Goal: Task Accomplishment & Management: Manage account settings

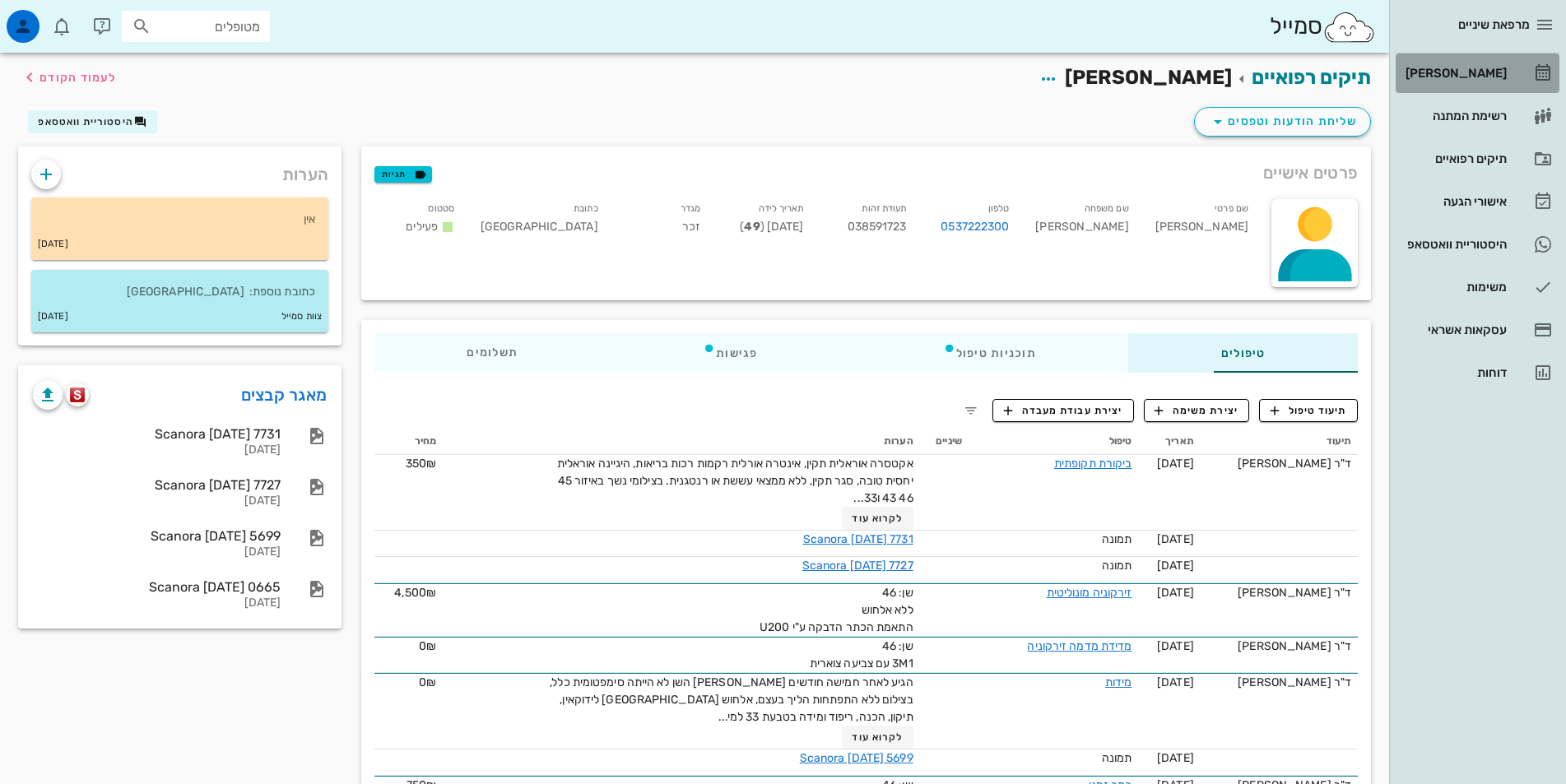
click at [1462, 70] on div "[PERSON_NAME]" at bounding box center [1454, 73] width 105 height 13
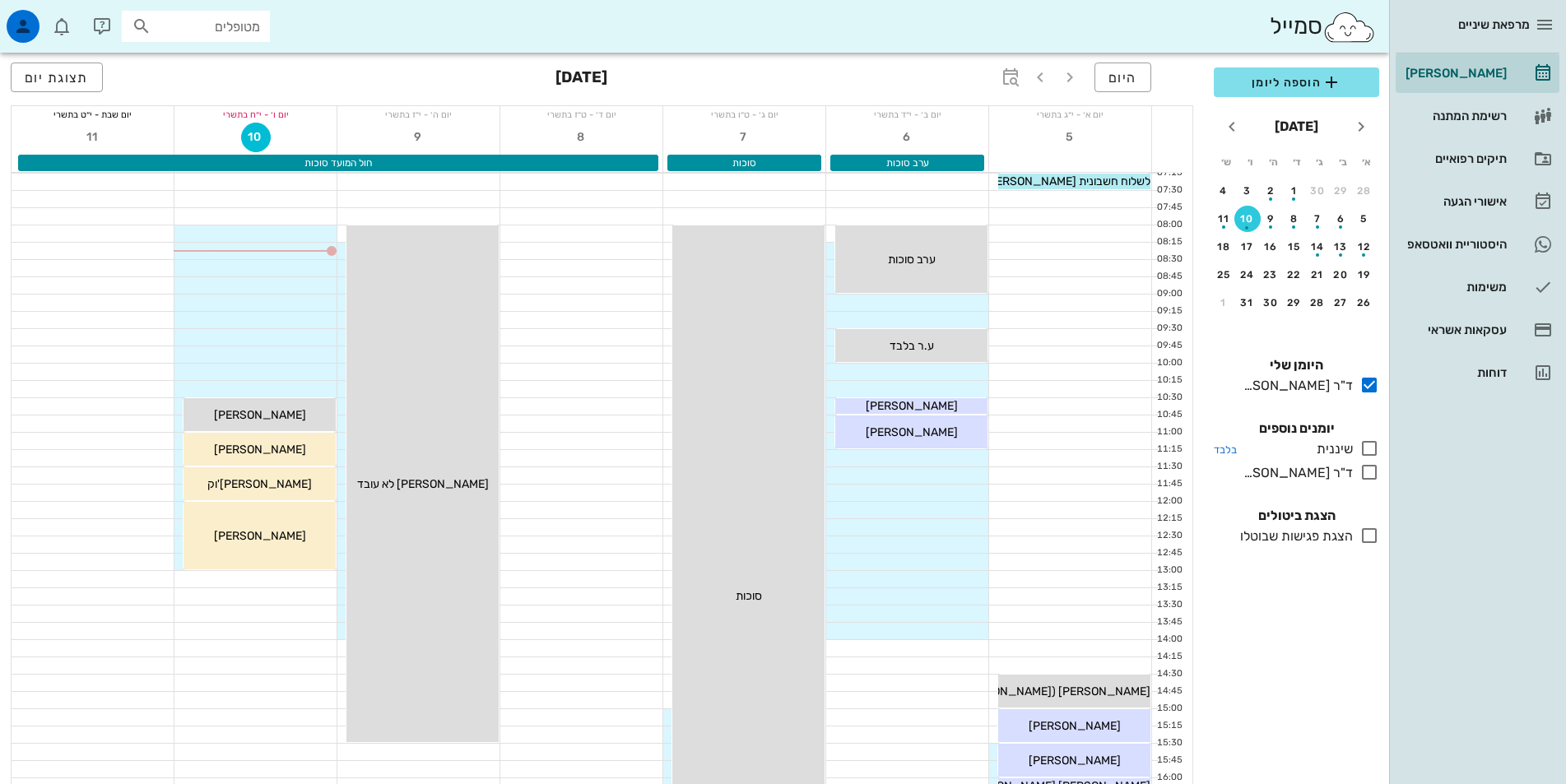
click at [1377, 450] on icon at bounding box center [1369, 448] width 20 height 20
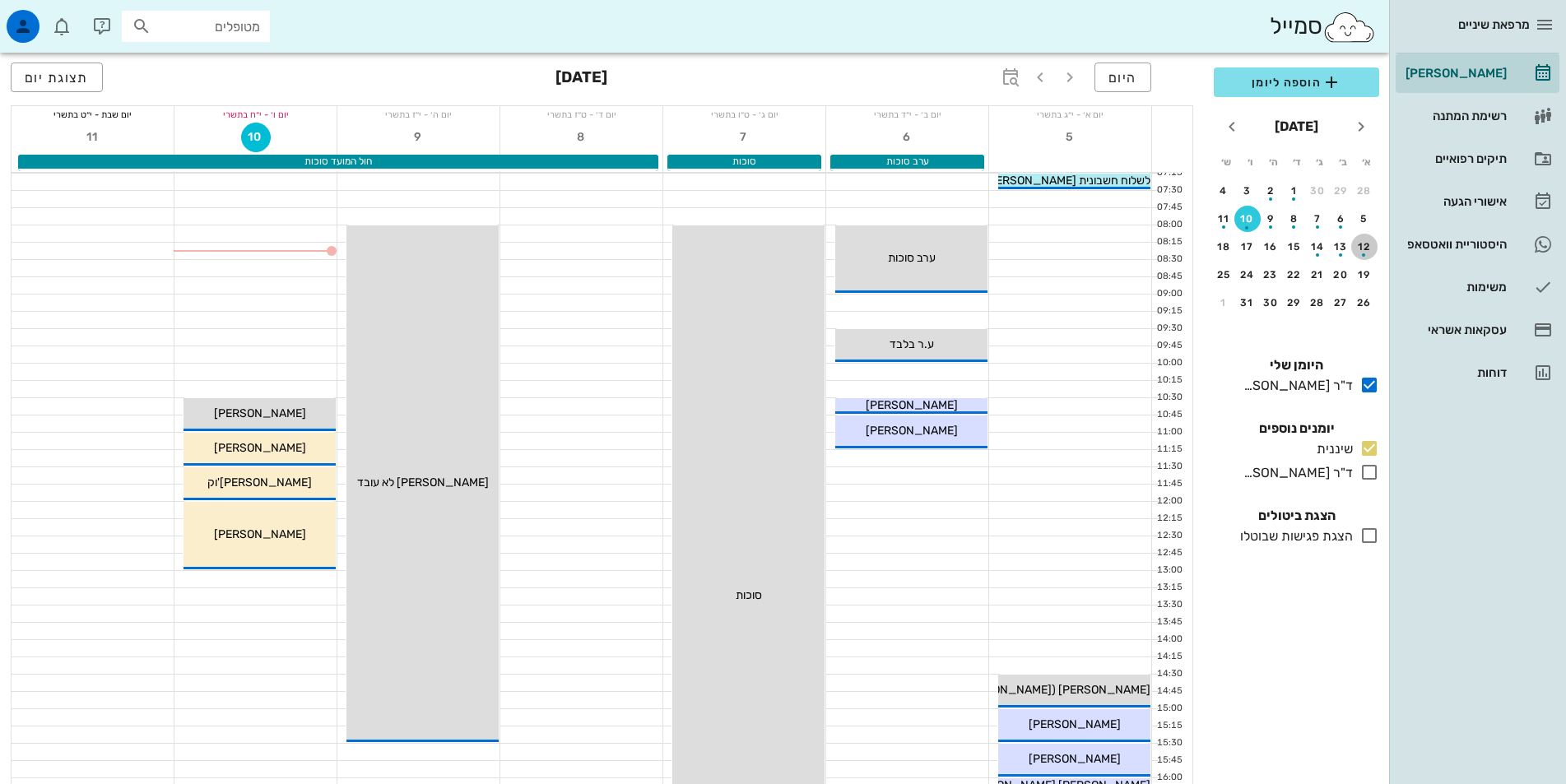
click at [1366, 244] on div "12" at bounding box center [1365, 246] width 26 height 11
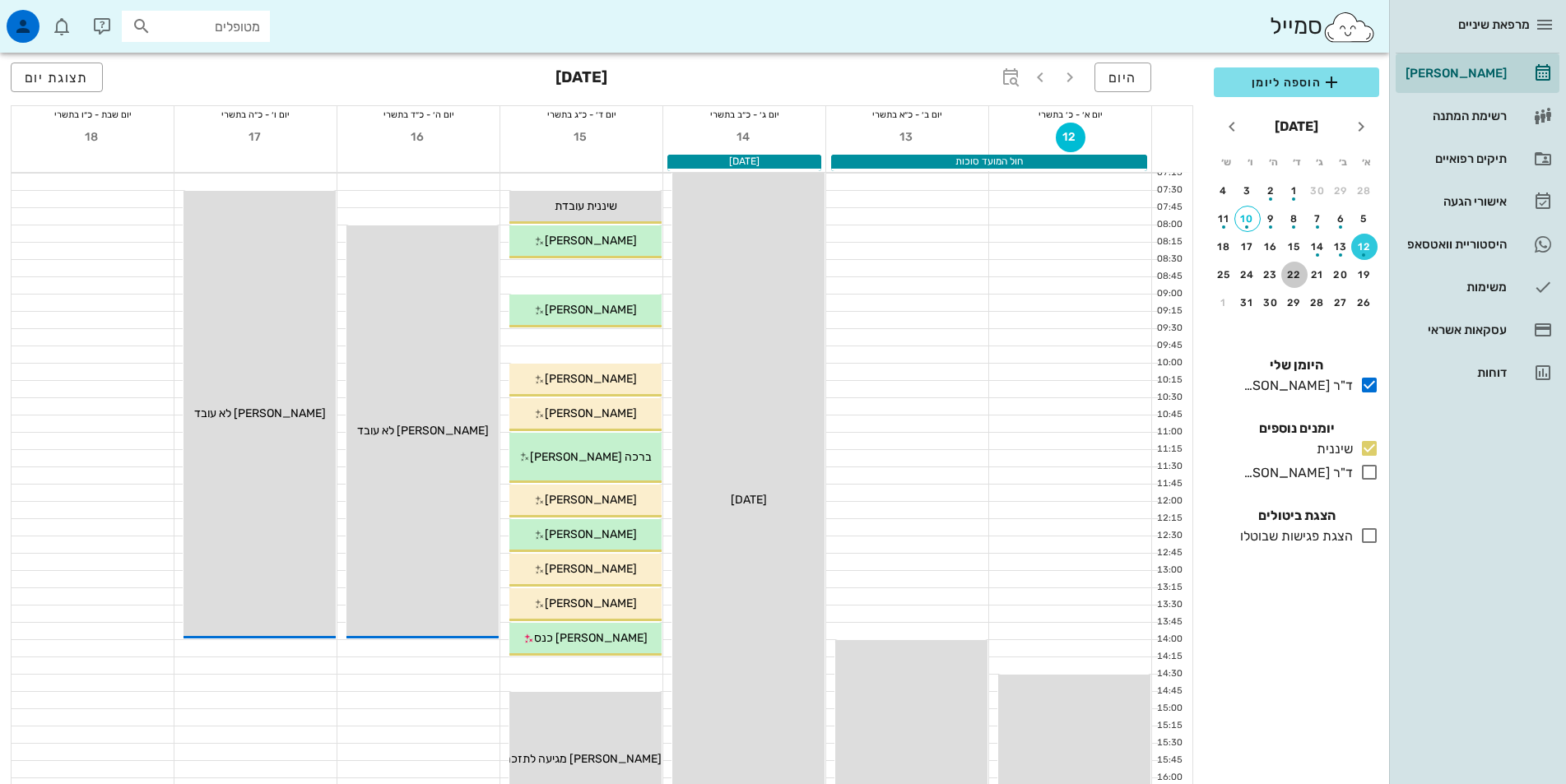
click at [1296, 277] on div "22" at bounding box center [1294, 274] width 26 height 11
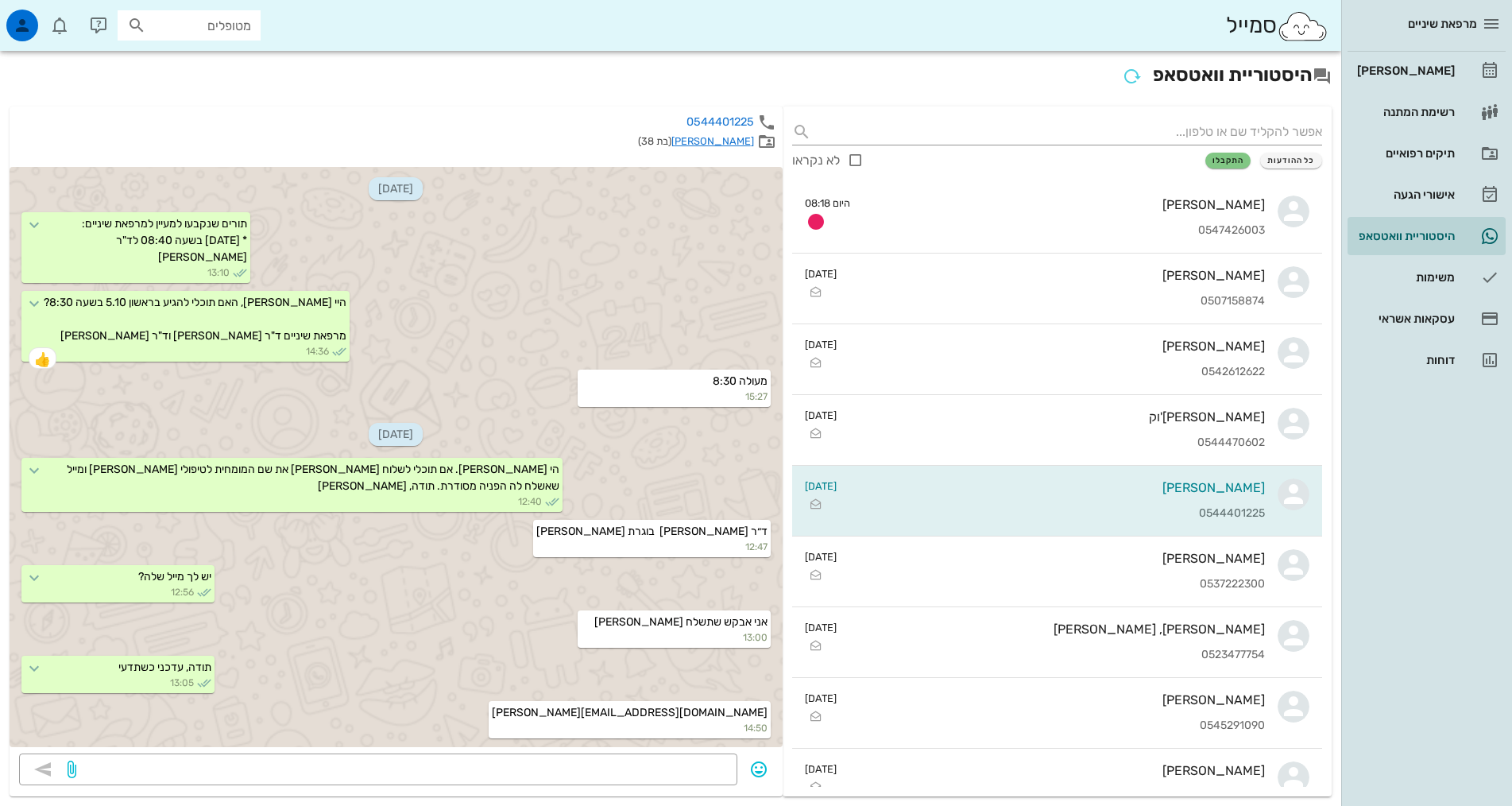
scroll to position [461, 0]
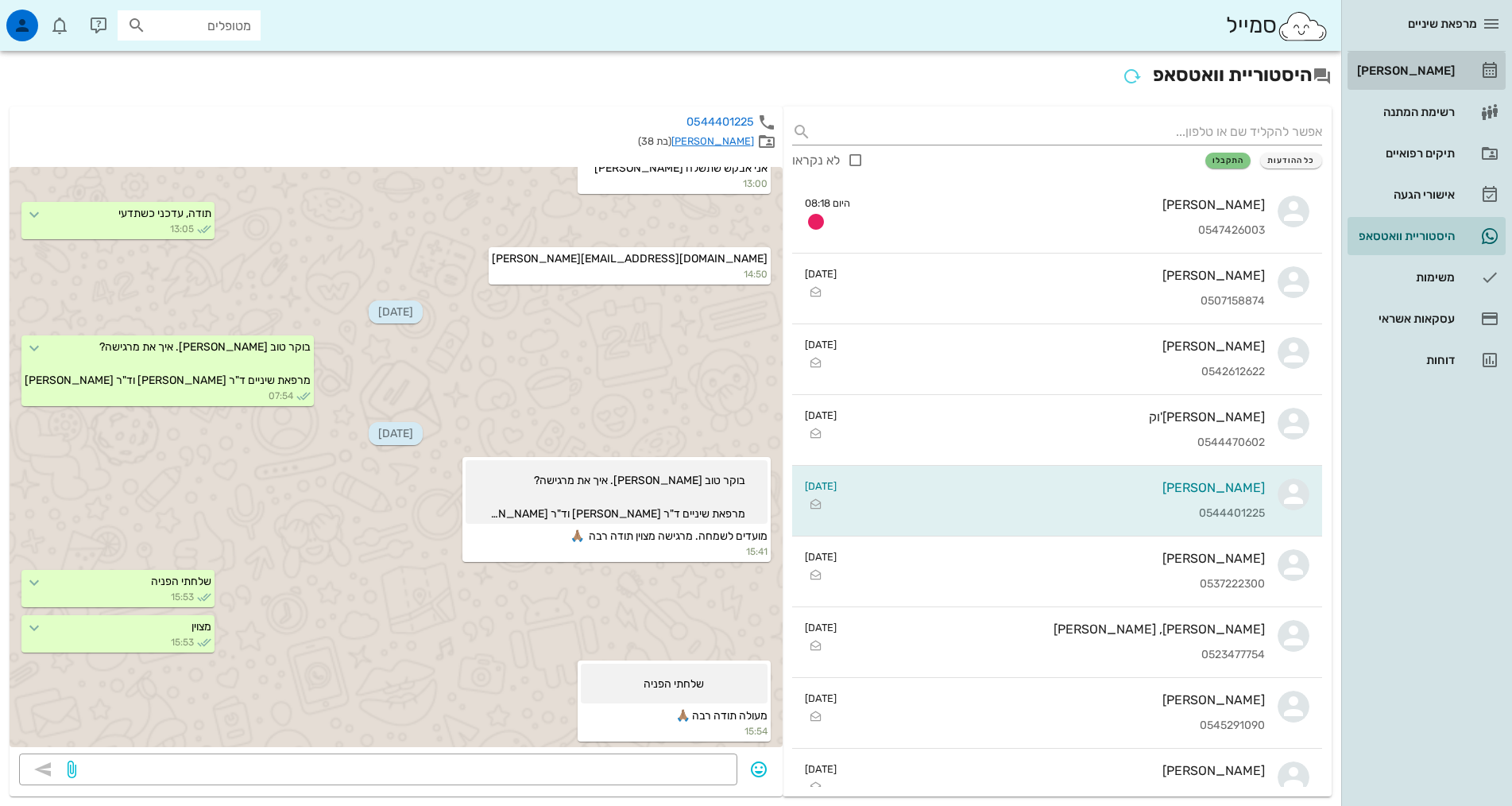
click at [1405, 66] on div "[PERSON_NAME]" at bounding box center [1404, 70] width 101 height 13
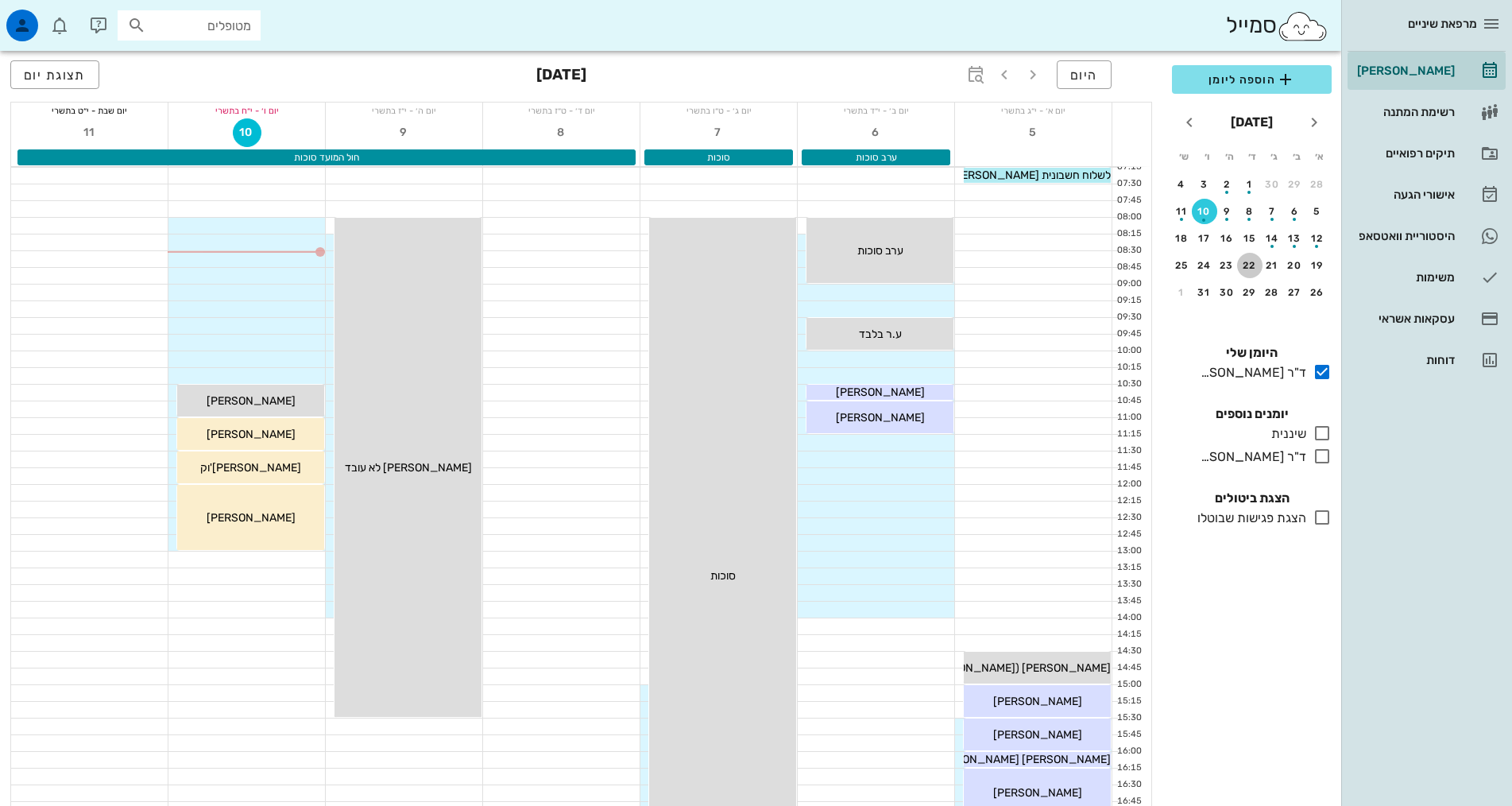
click at [1249, 266] on div "22" at bounding box center [1250, 265] width 25 height 11
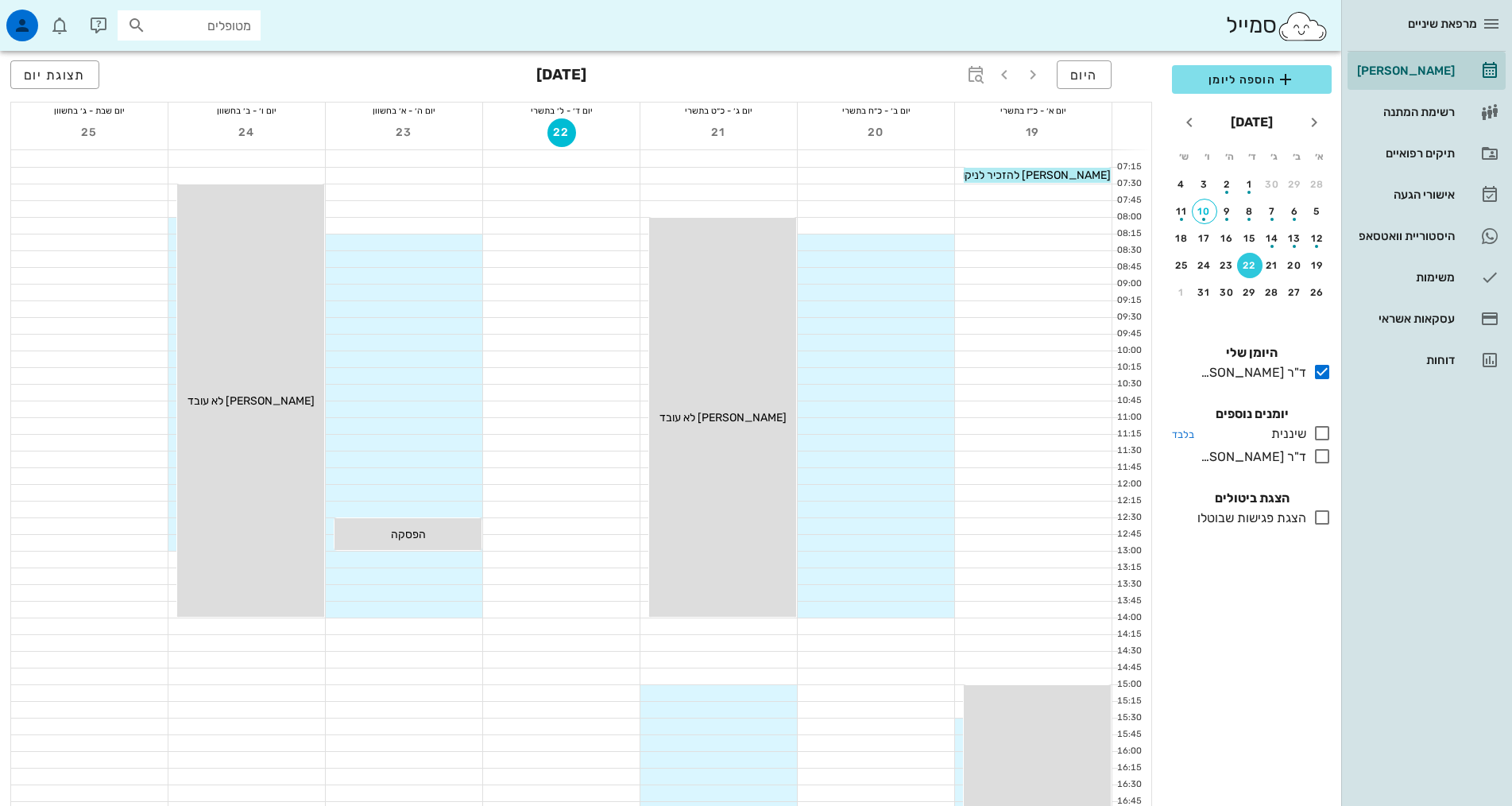
click at [1327, 433] on icon at bounding box center [1322, 433] width 19 height 19
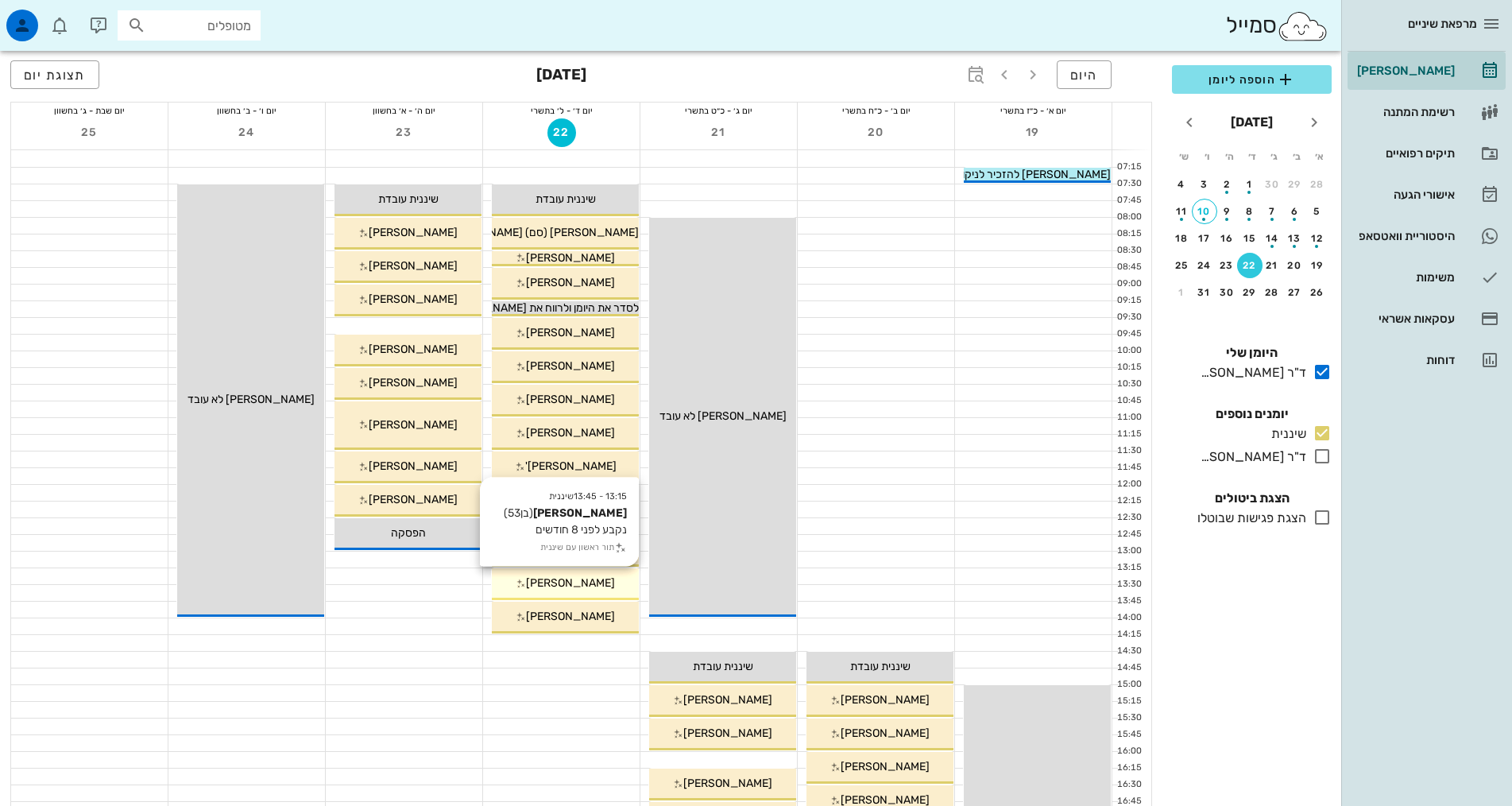
click at [586, 580] on span "[PERSON_NAME]" at bounding box center [570, 583] width 89 height 13
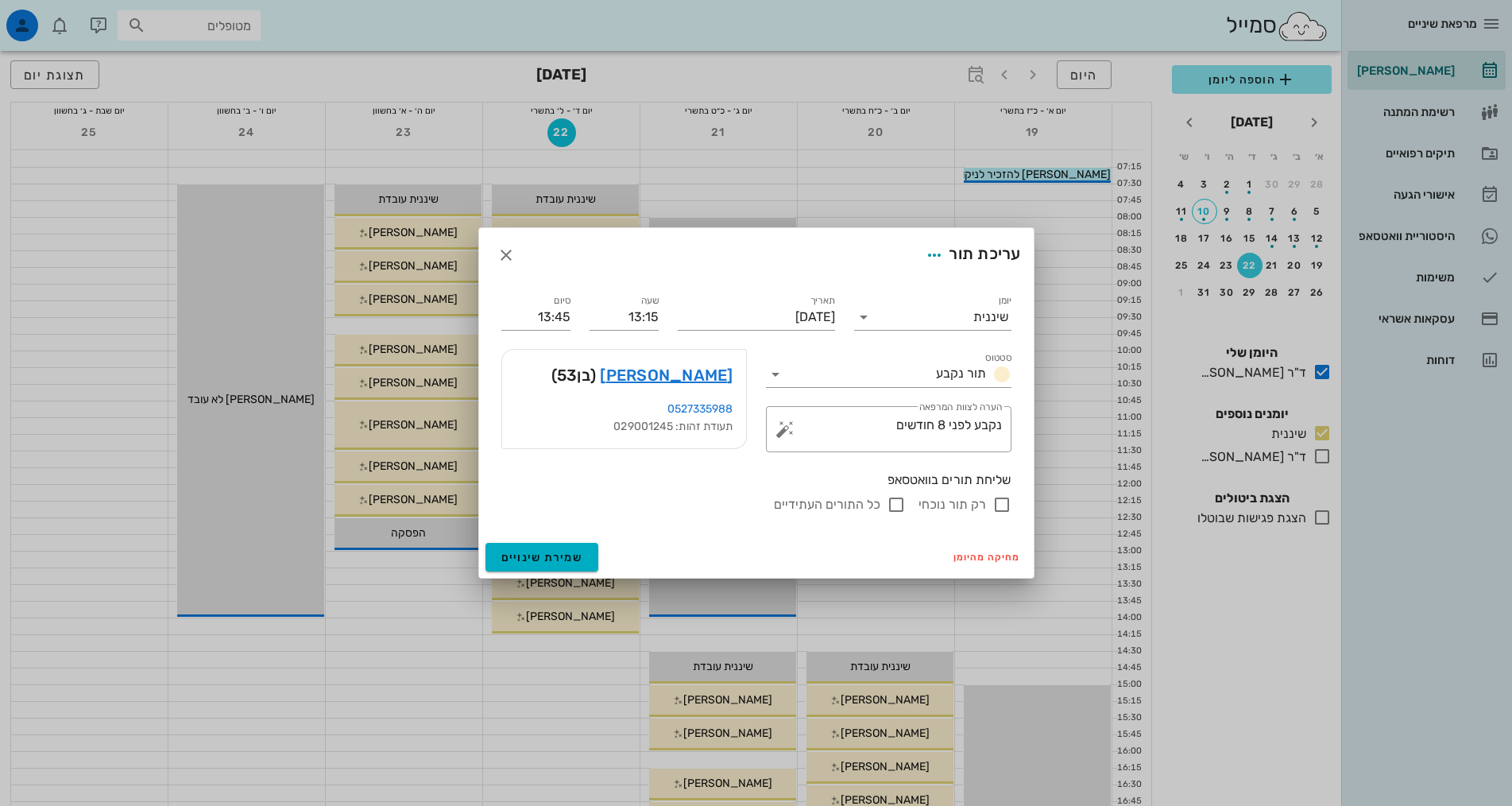
click at [435, 627] on div at bounding box center [756, 403] width 1512 height 806
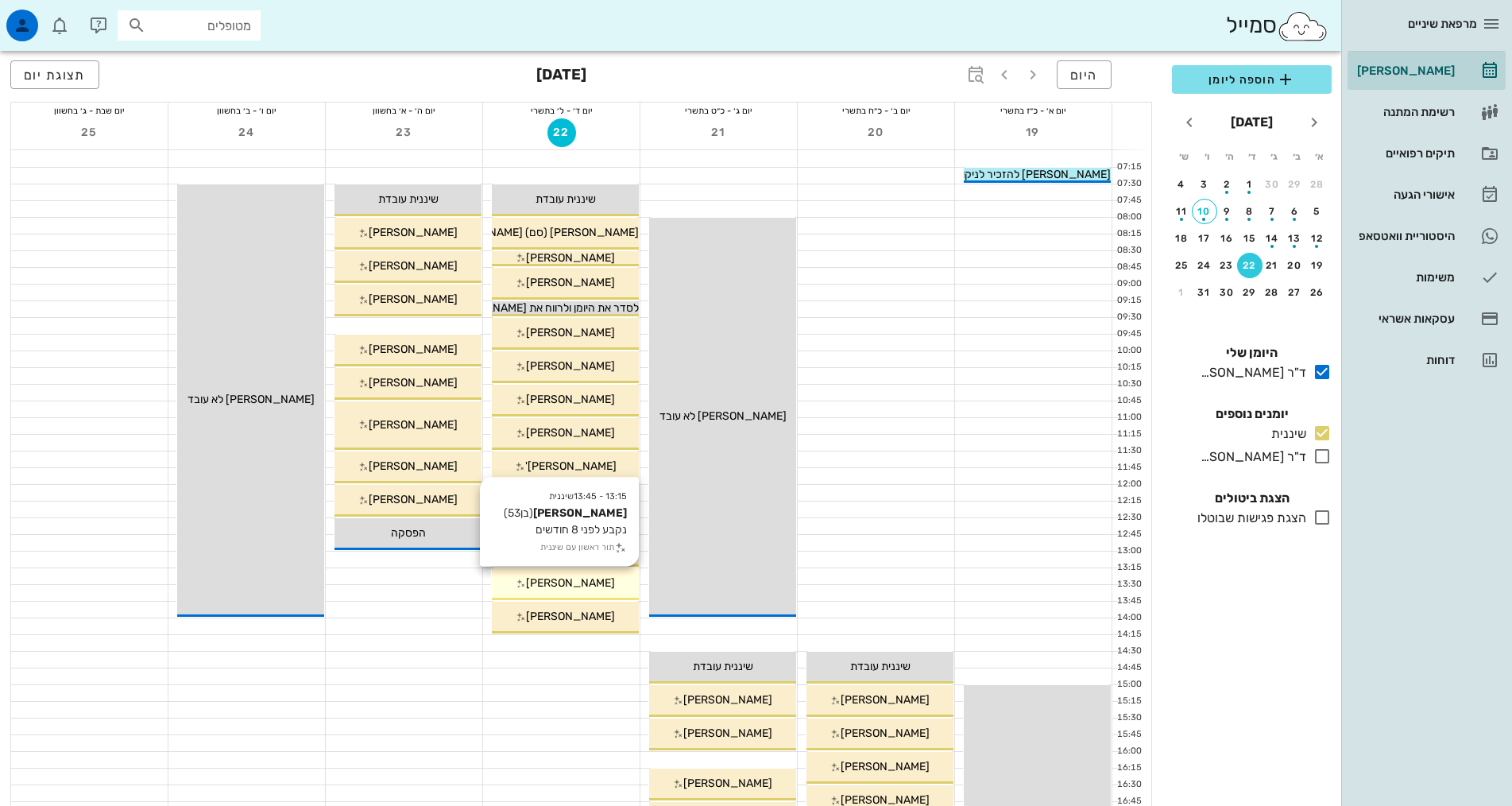
click at [603, 580] on div "[PERSON_NAME]" at bounding box center [565, 583] width 147 height 17
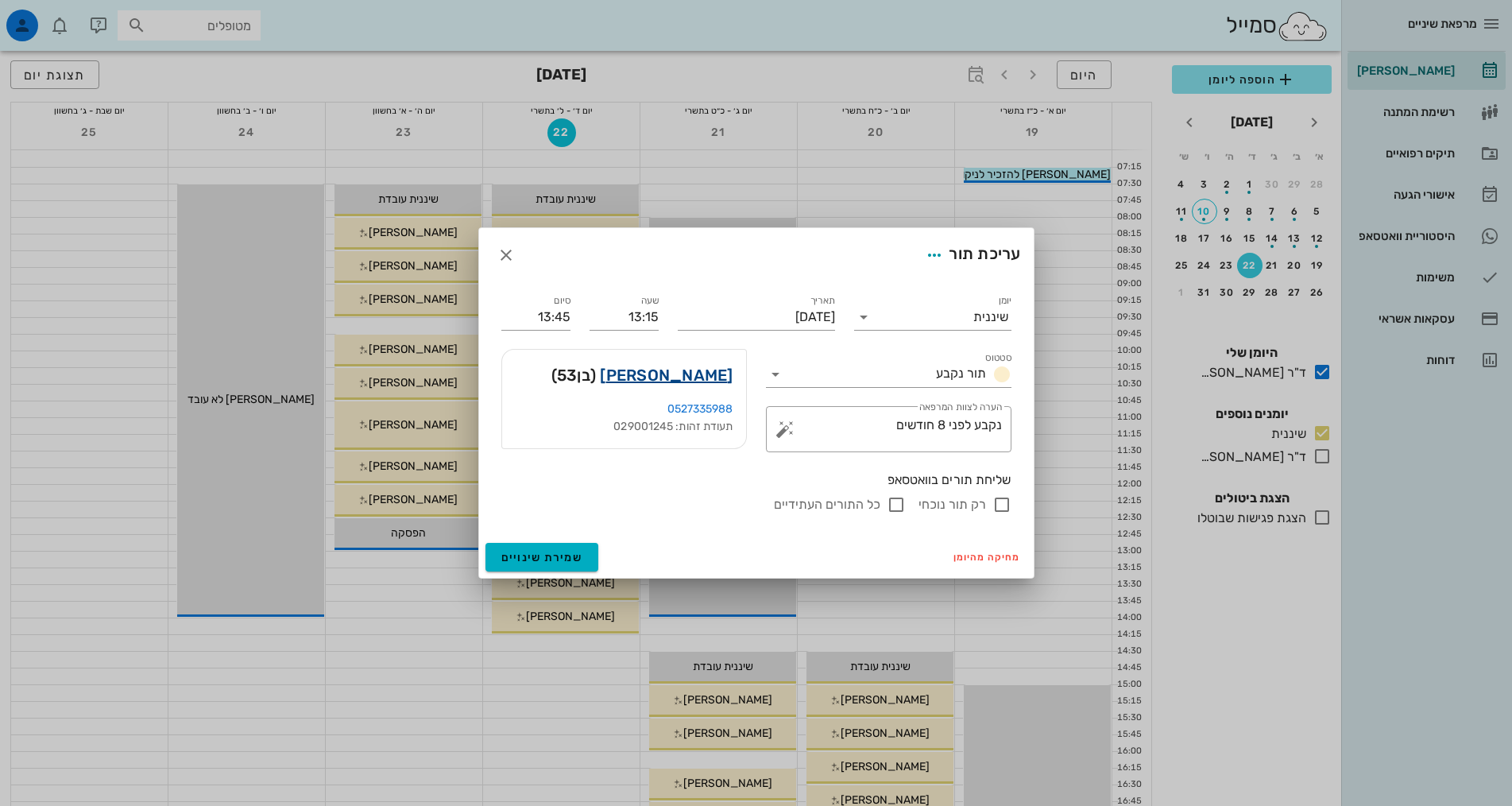
click at [701, 379] on link "[PERSON_NAME]" at bounding box center [666, 375] width 133 height 25
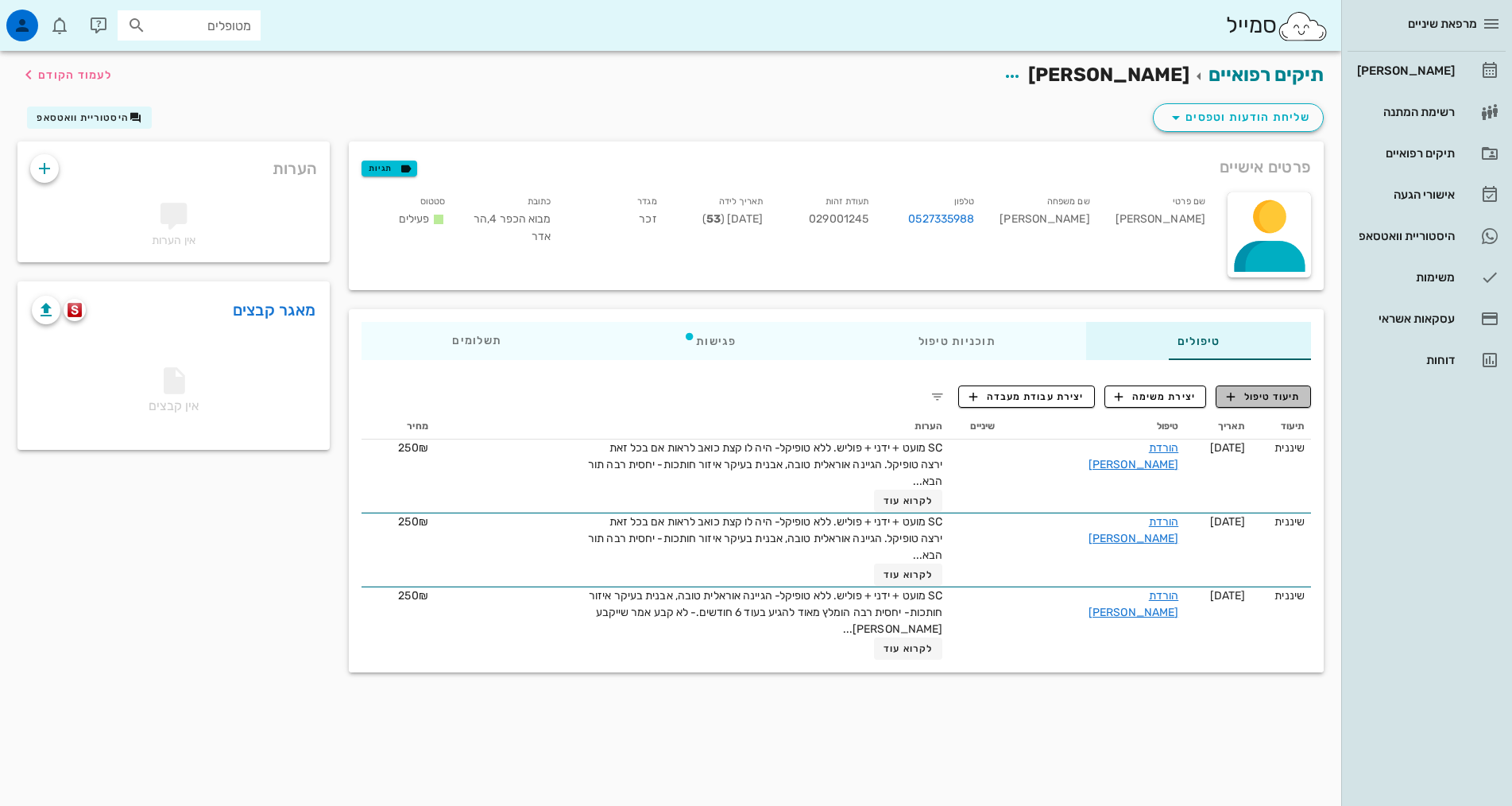
click at [1268, 403] on span "תיעוד טיפול" at bounding box center [1264, 396] width 74 height 14
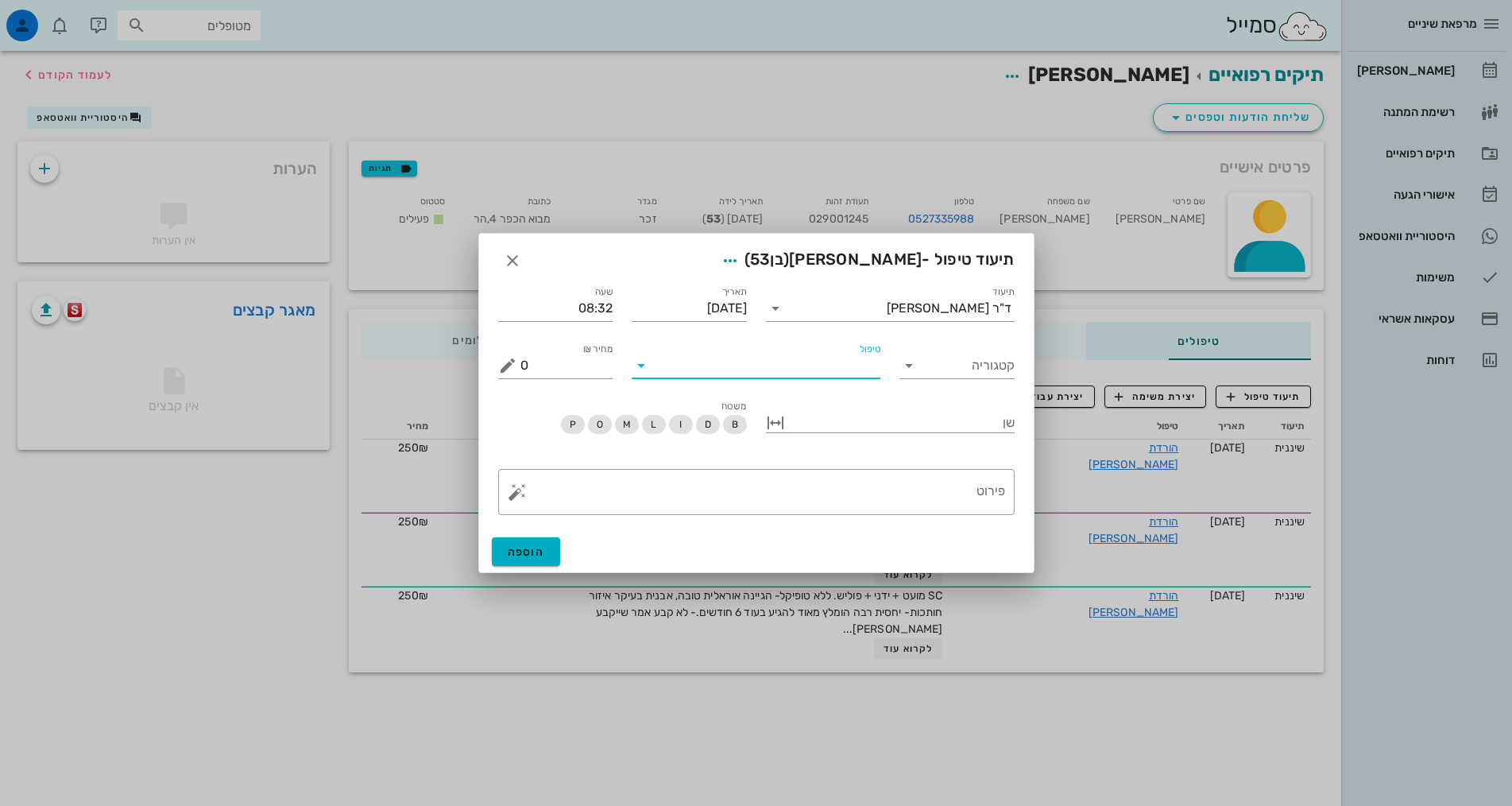
click at [781, 365] on input "טיפול" at bounding box center [766, 366] width 226 height 25
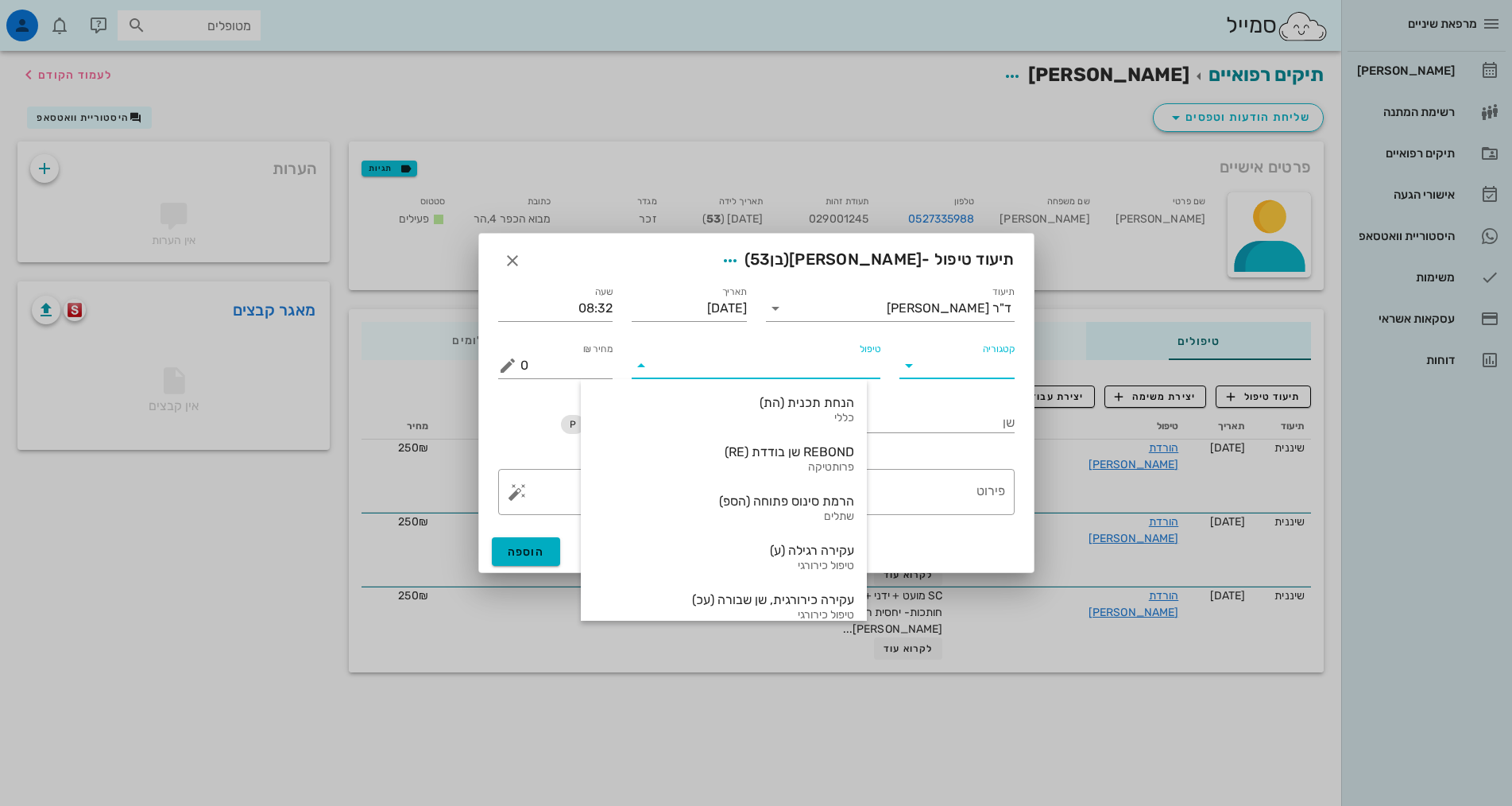
click at [980, 363] on input "קטגוריה" at bounding box center [970, 366] width 90 height 25
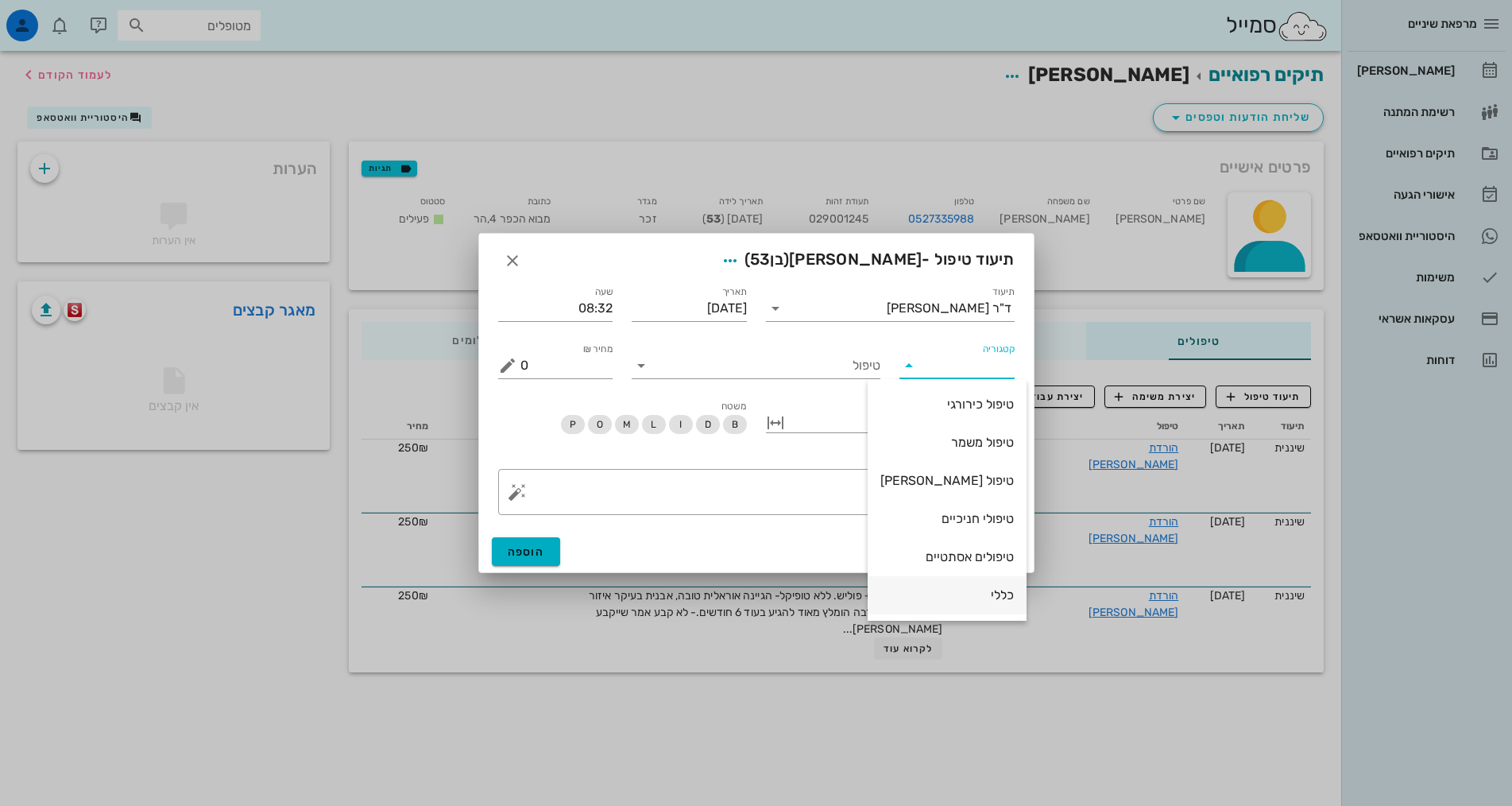
click at [993, 594] on div "כללי" at bounding box center [948, 595] width 134 height 15
type input "כללי"
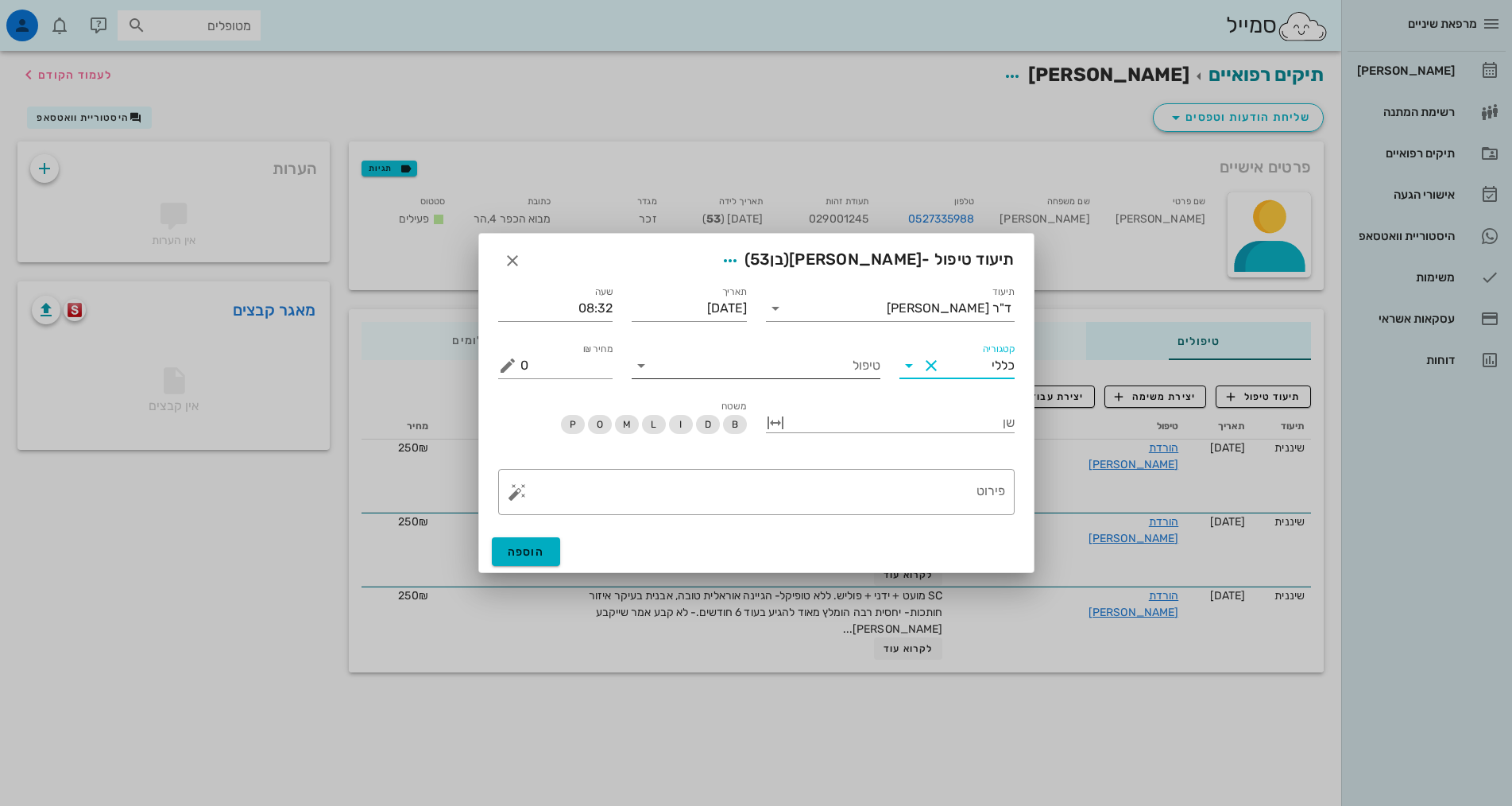
click at [773, 372] on input "טיפול" at bounding box center [766, 366] width 226 height 25
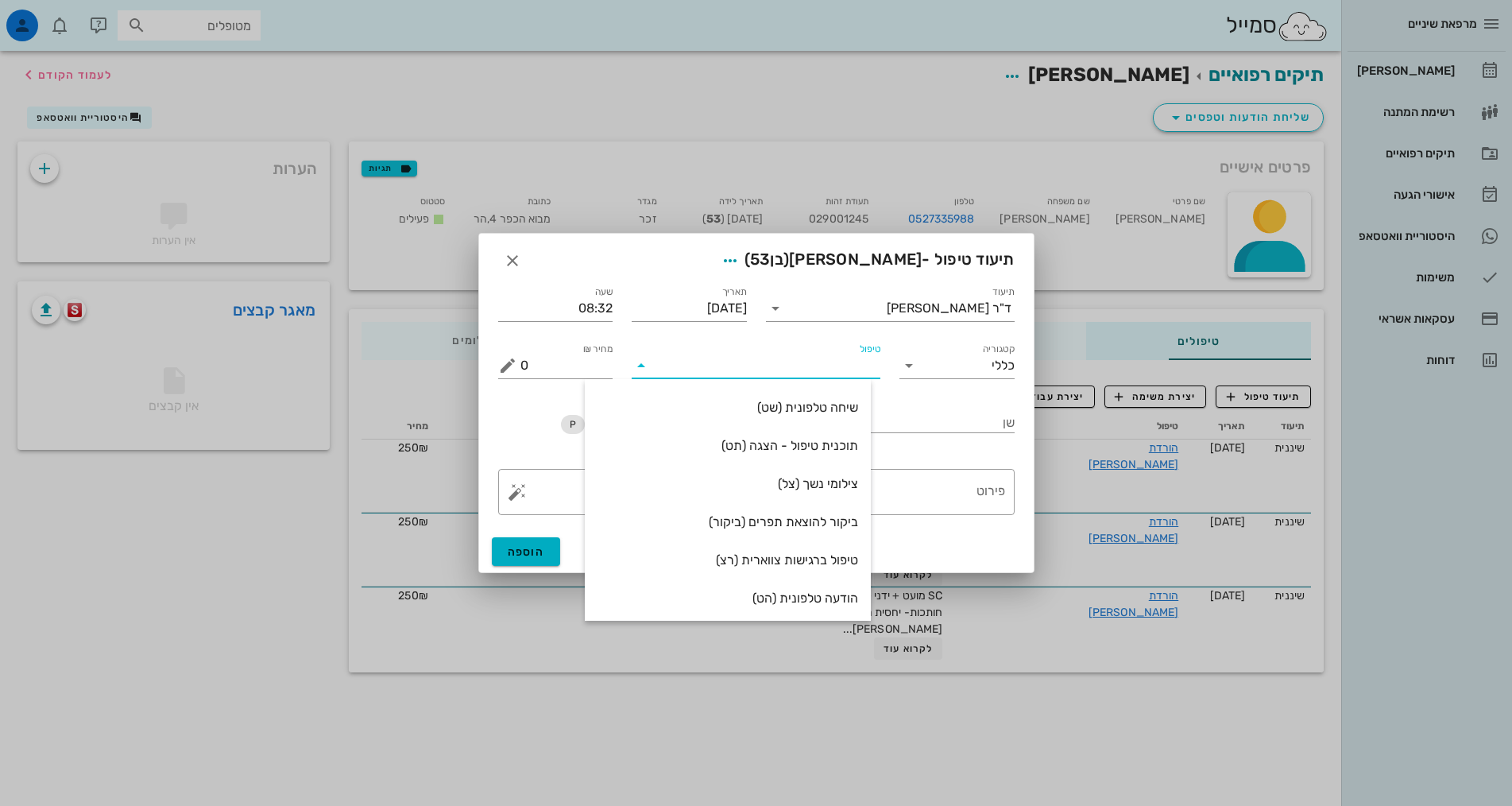
scroll to position [229, 0]
click at [812, 591] on div "הודעה טלפונית (הט)" at bounding box center [728, 595] width 260 height 15
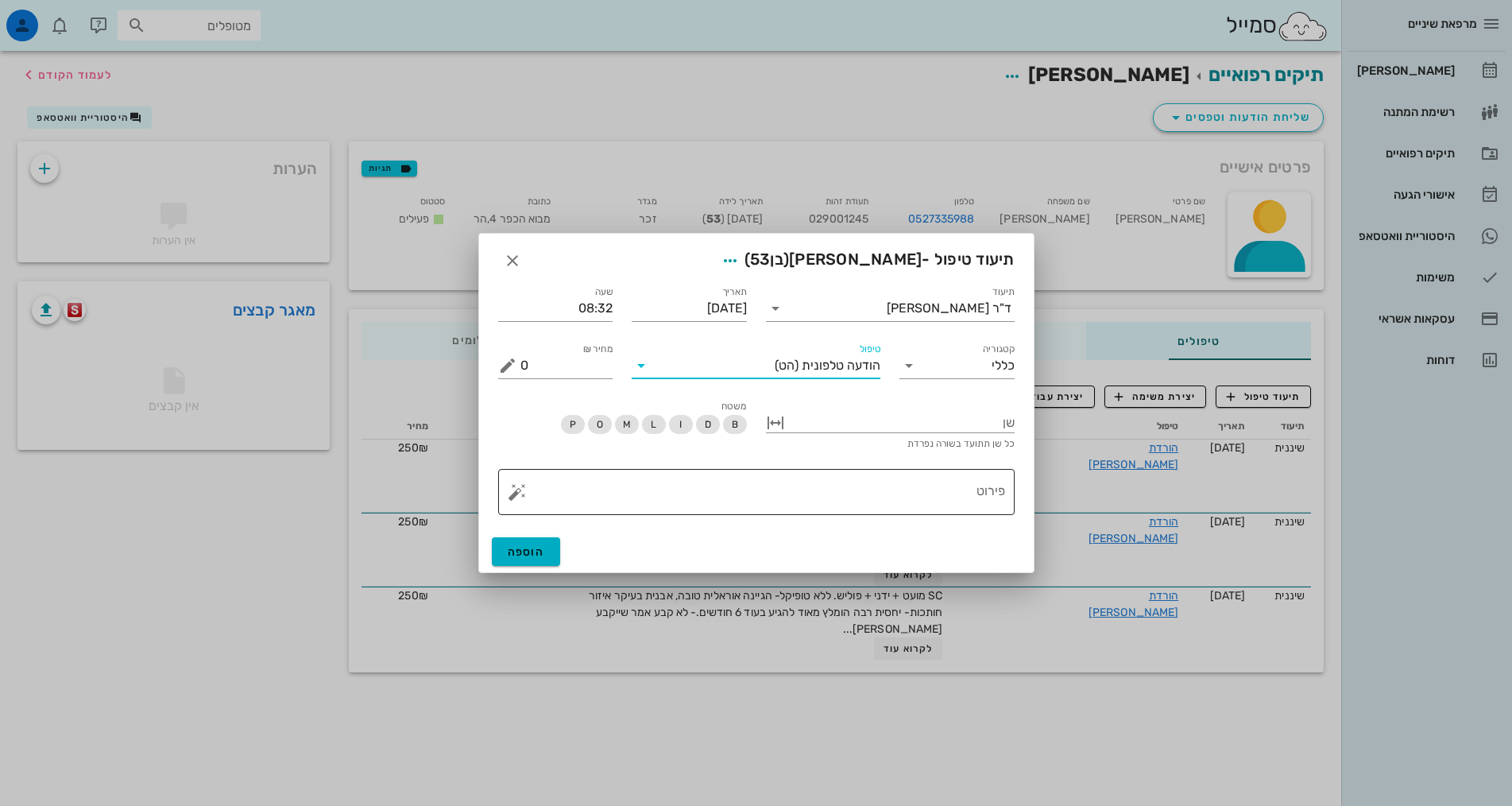
drag, startPoint x: 973, startPoint y: 489, endPoint x: 980, endPoint y: 474, distance: 16.6
click at [974, 488] on textarea "פירוט" at bounding box center [762, 496] width 485 height 38
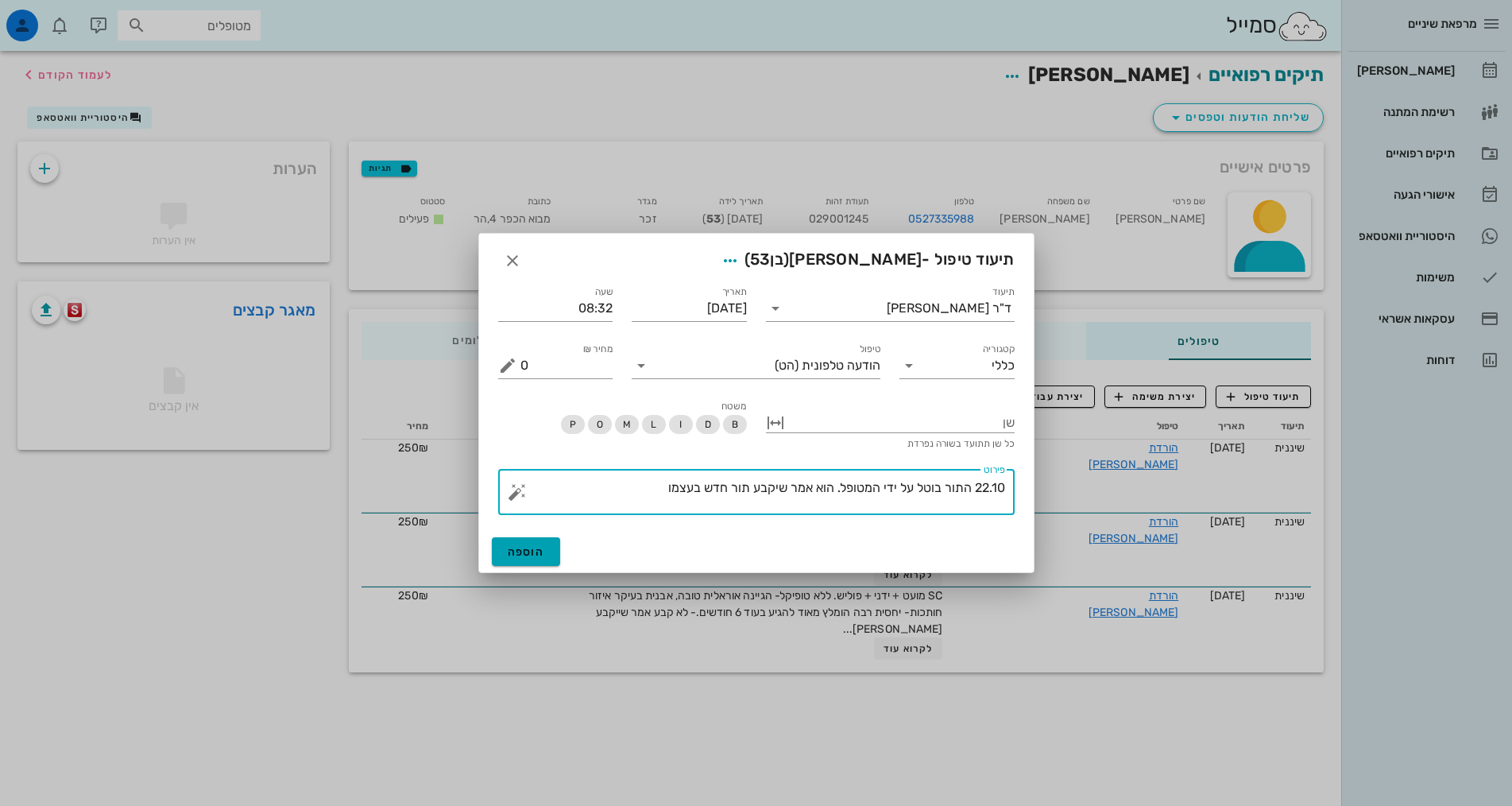
type textarea "22.10 התור בוטל על ידי המטופל. הוא אמר שיקבע תור חדש בעצמו"
click at [526, 554] on span "הוספה" at bounding box center [526, 552] width 38 height 13
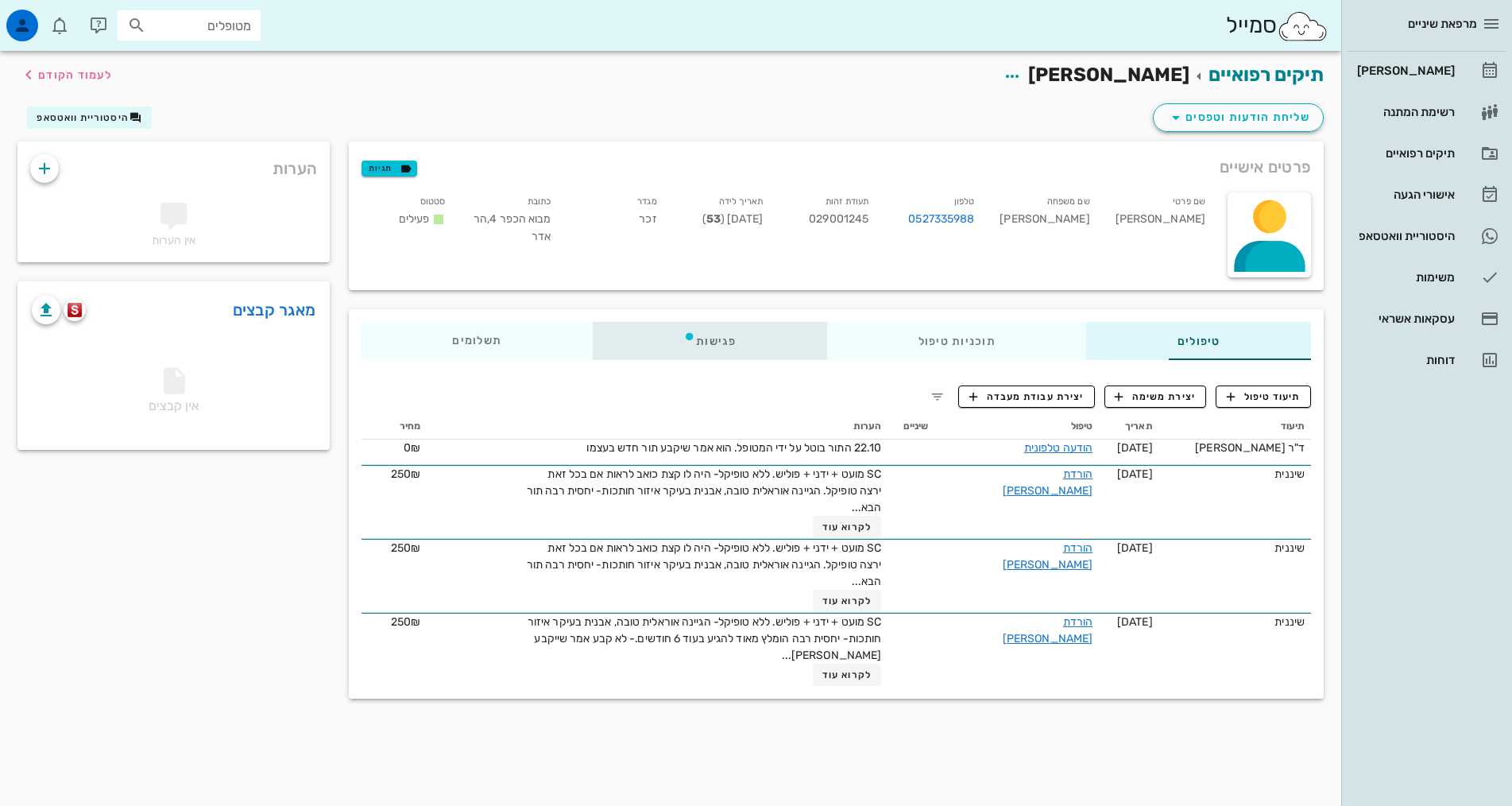
click at [641, 345] on div "פגישות" at bounding box center [710, 341] width 235 height 38
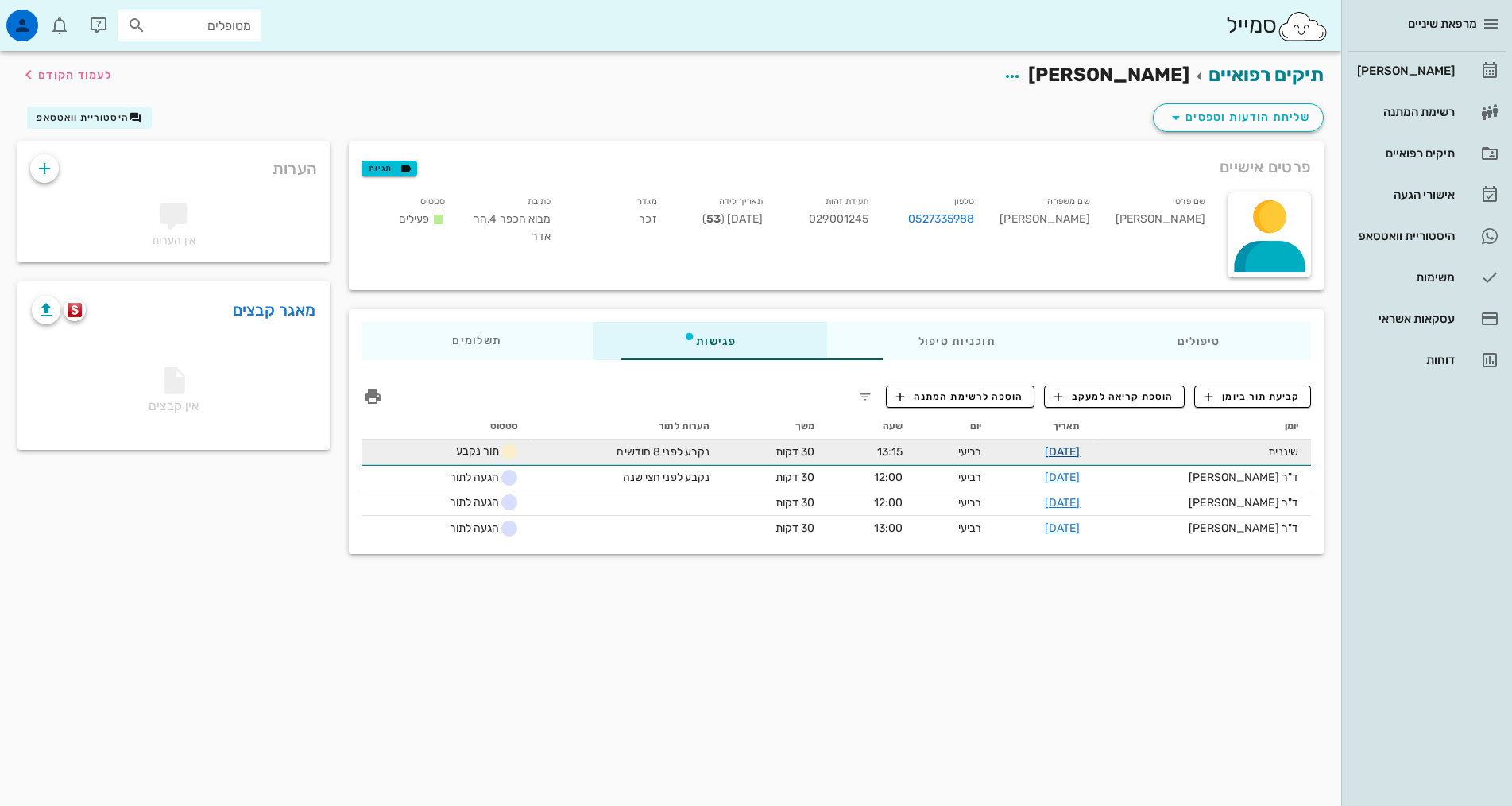
click at [1075, 452] on link "[DATE]" at bounding box center [1063, 452] width 36 height 13
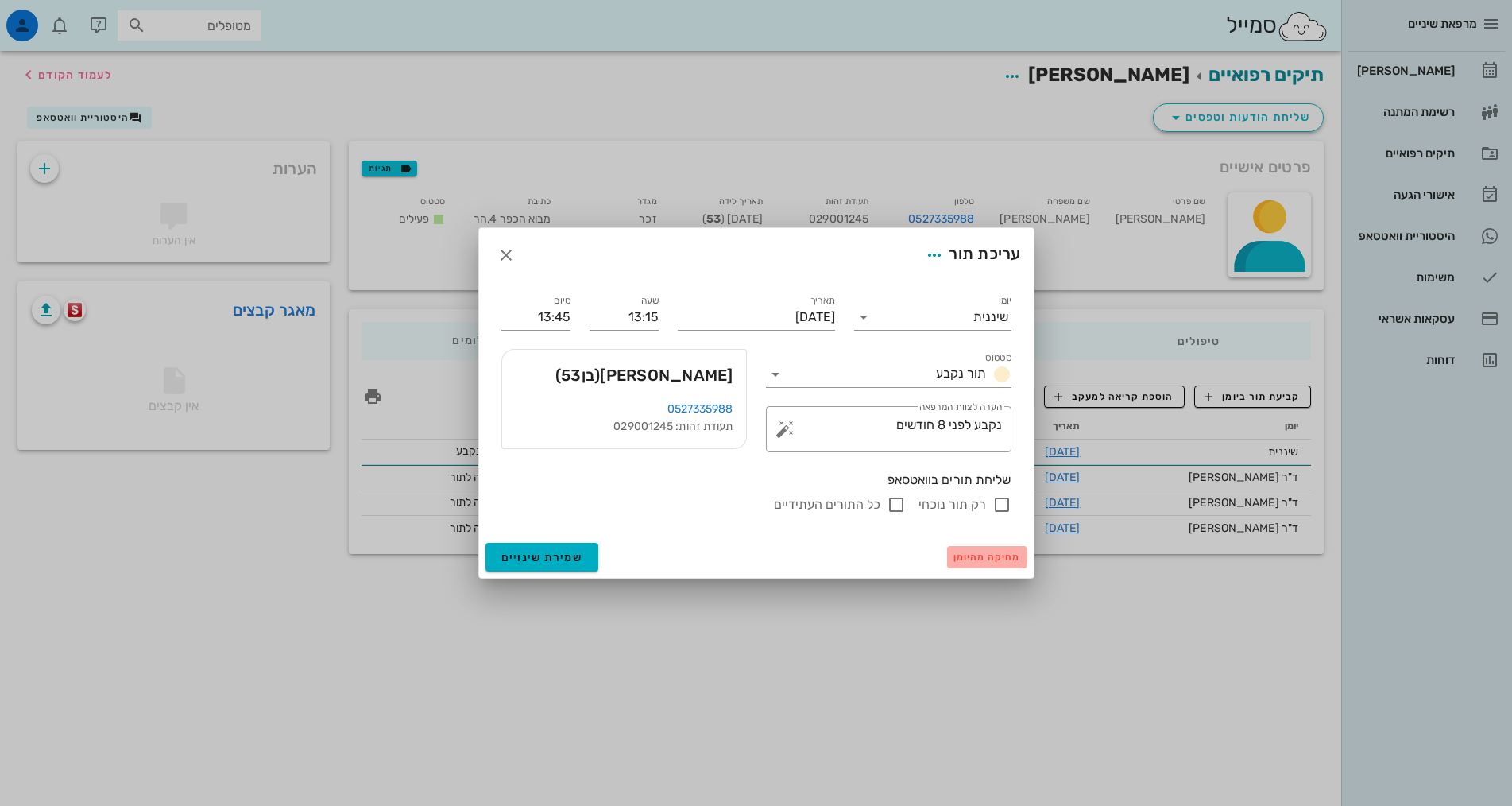
click at [989, 554] on span "מחיקה מהיומן" at bounding box center [987, 557] width 68 height 11
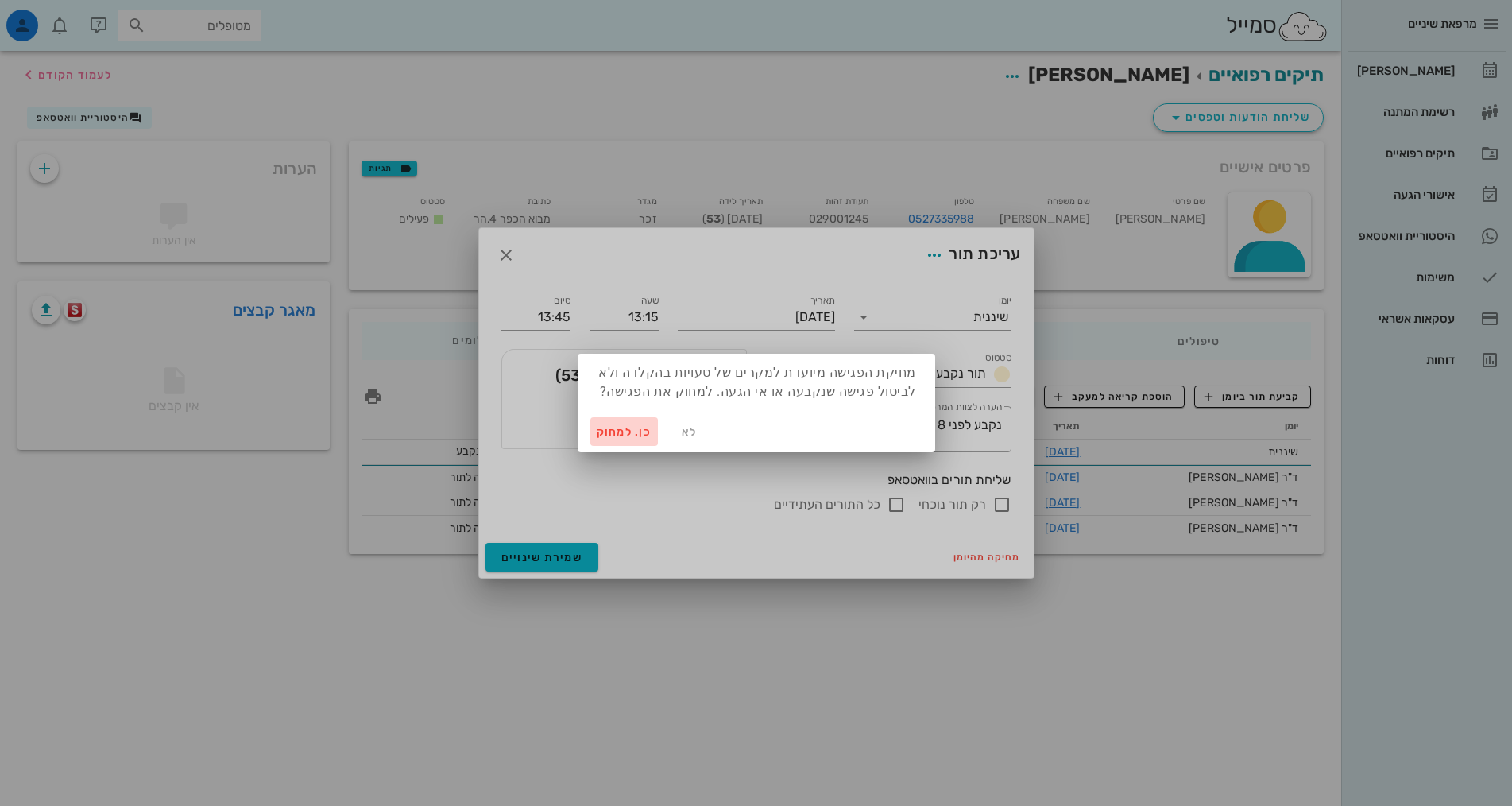
click at [637, 432] on span "כן. למחוק" at bounding box center [625, 432] width 56 height 13
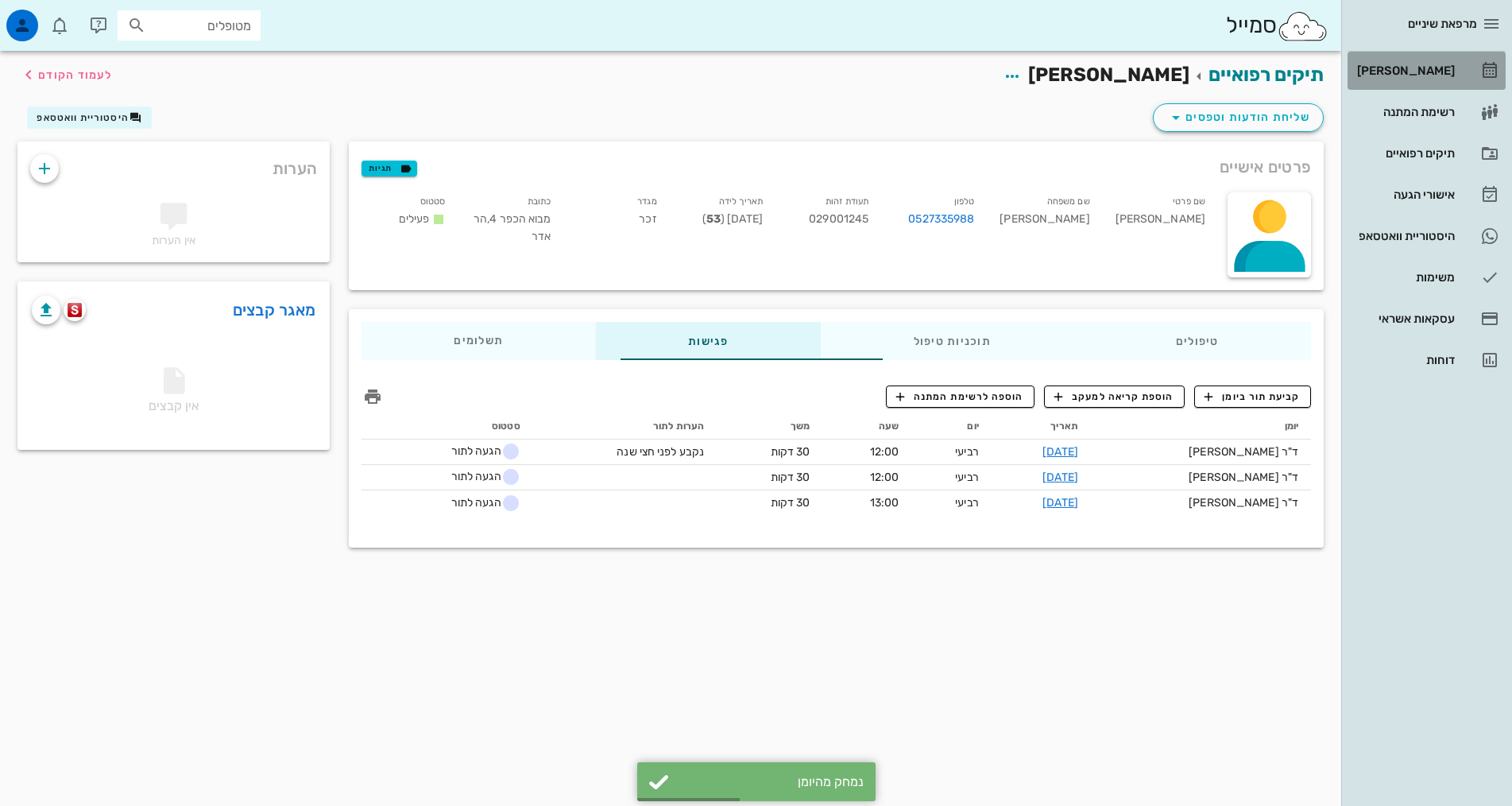
click at [1411, 59] on div "[PERSON_NAME]" at bounding box center [1404, 70] width 101 height 25
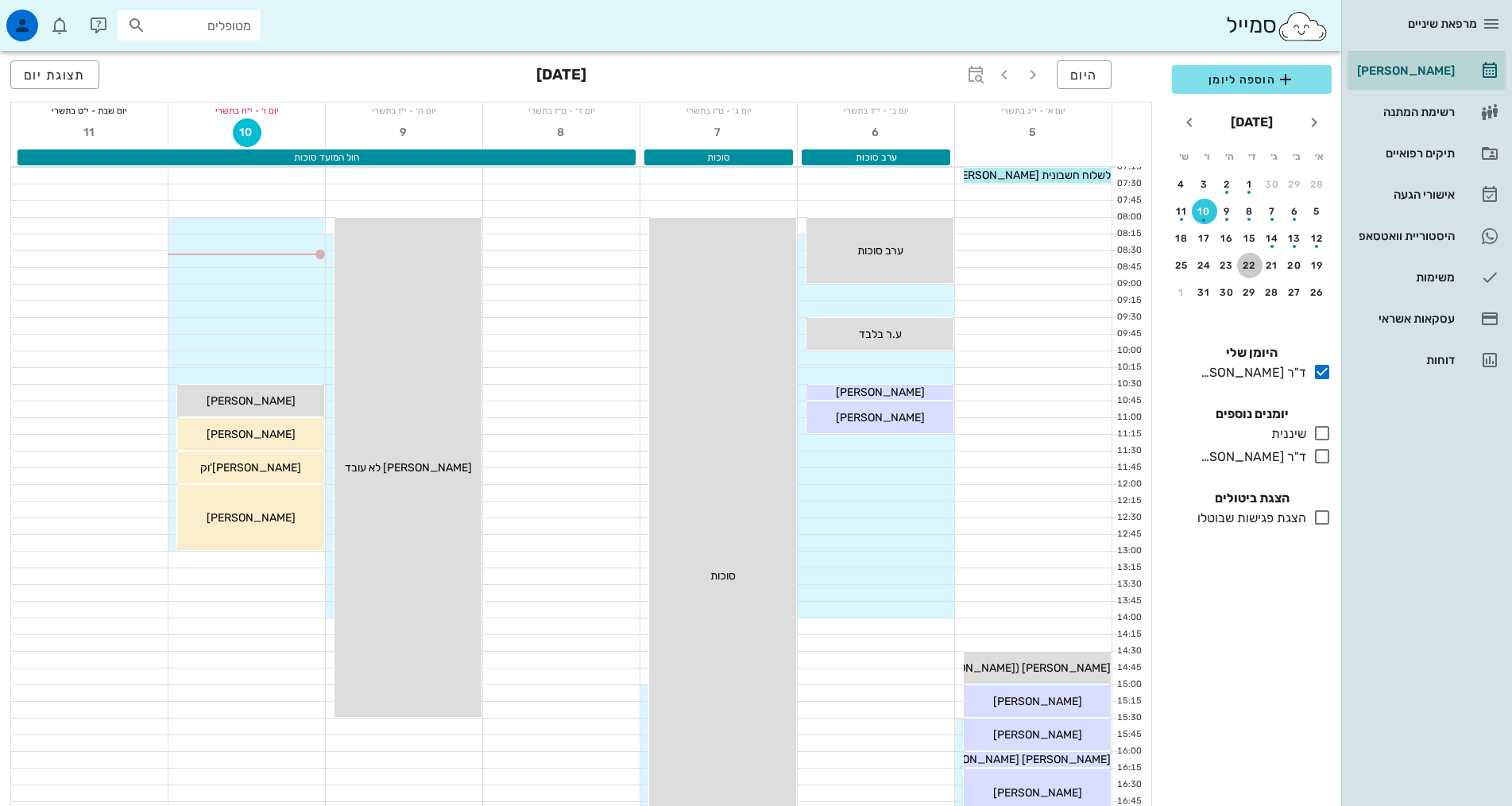
click at [1248, 267] on div "22" at bounding box center [1250, 265] width 25 height 11
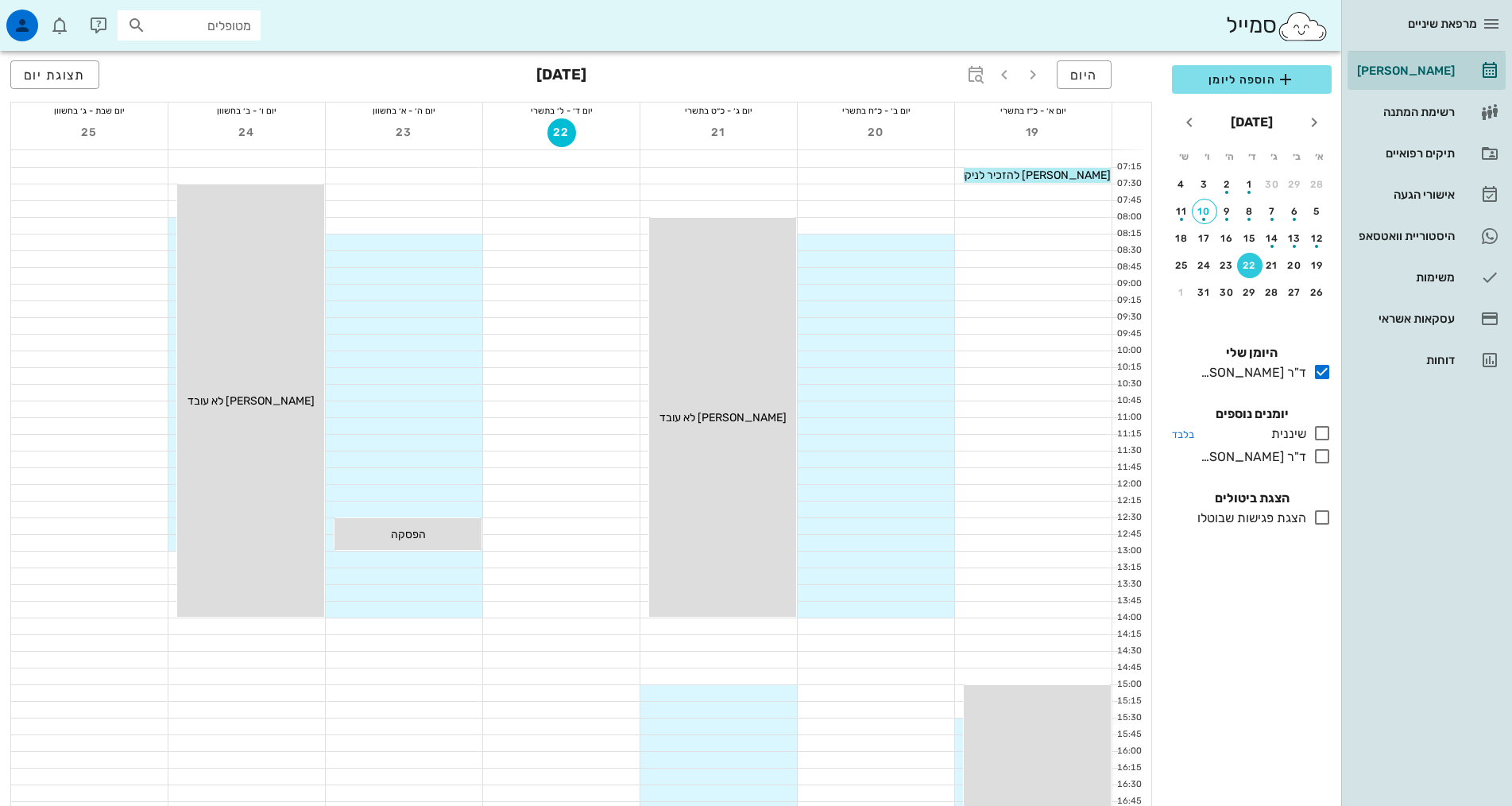
click at [1323, 438] on icon at bounding box center [1322, 433] width 19 height 19
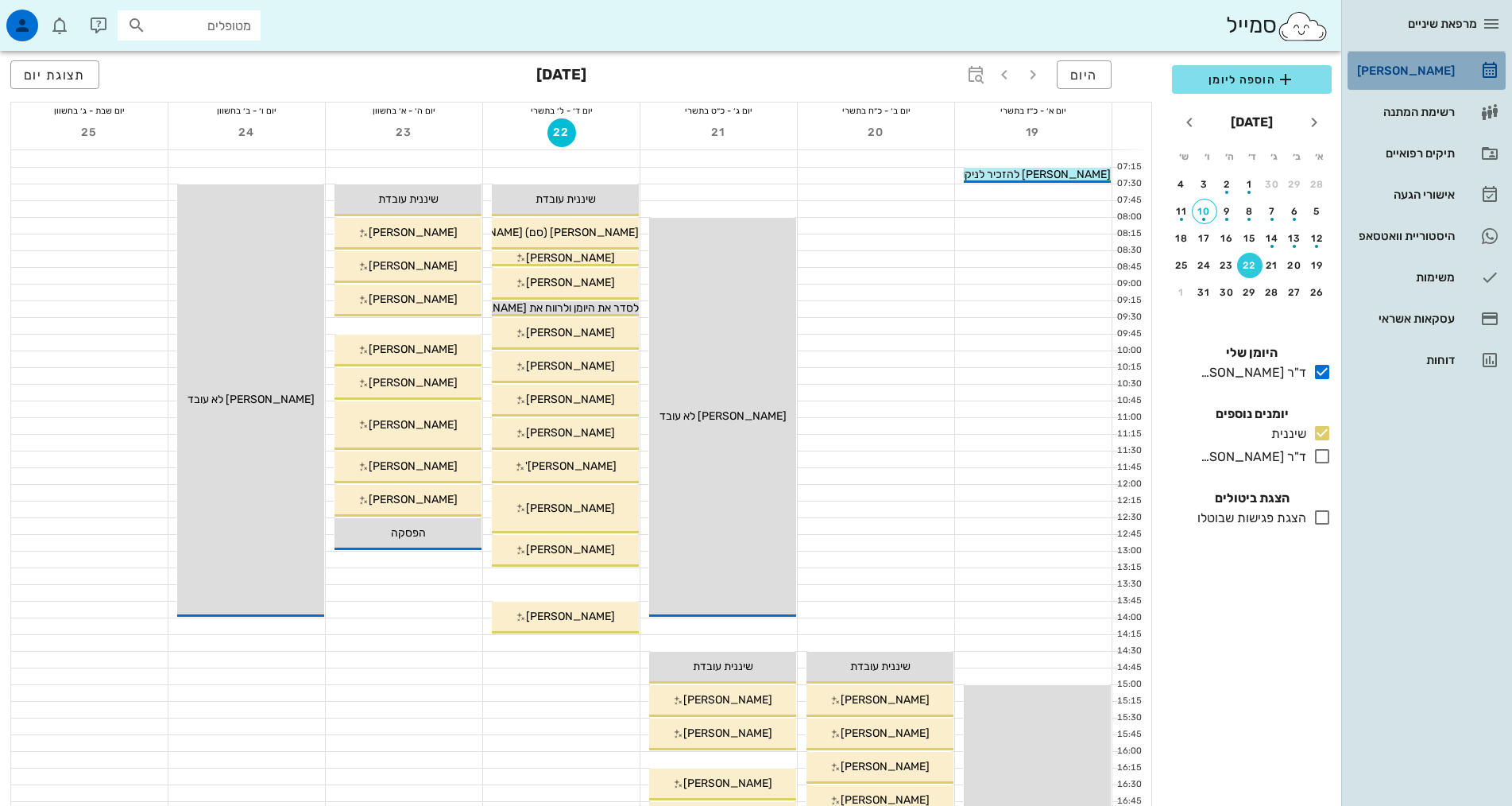
click at [1417, 74] on div "[PERSON_NAME]" at bounding box center [1404, 70] width 101 height 13
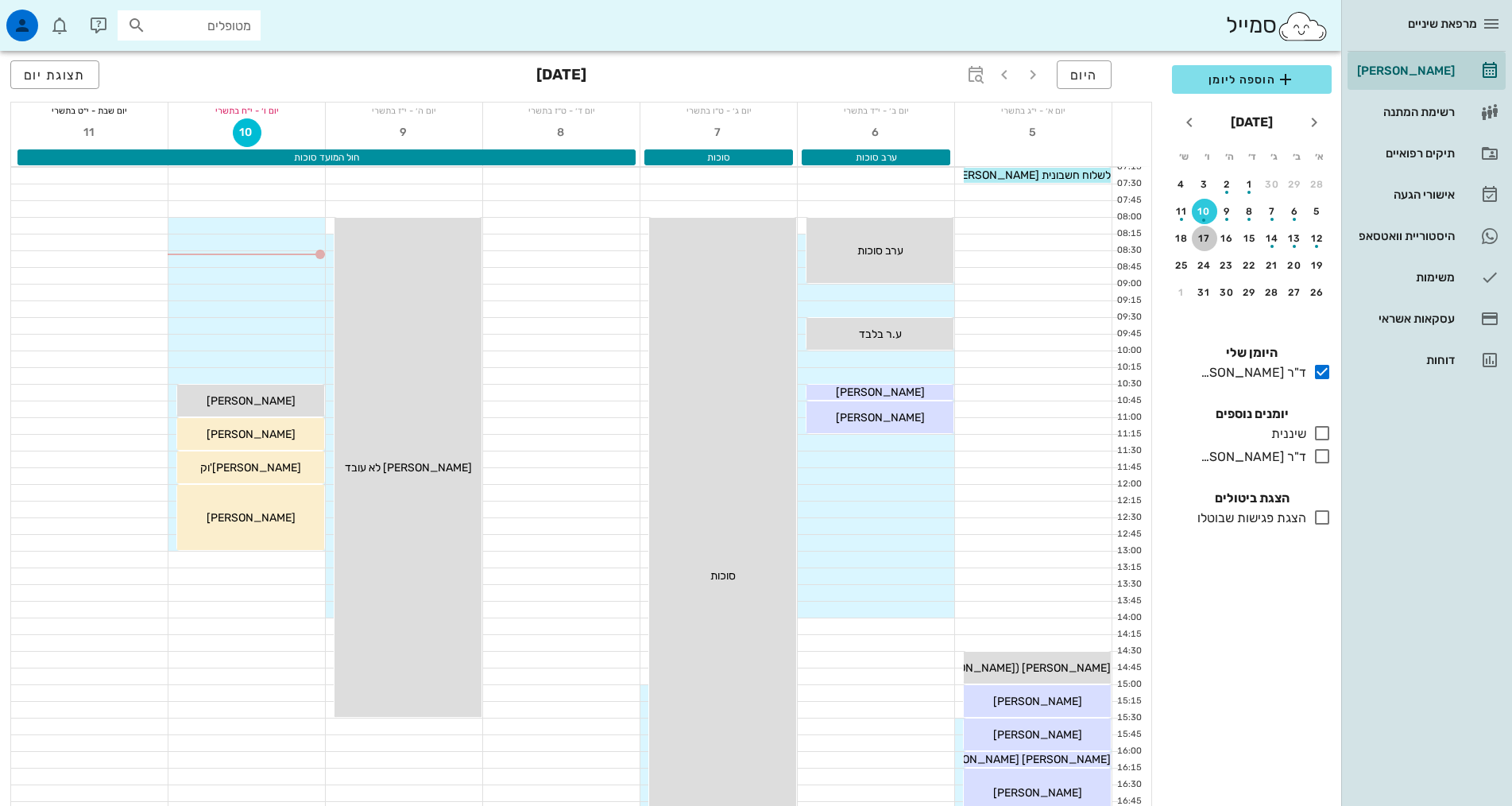
click at [1205, 241] on div "17" at bounding box center [1205, 238] width 25 height 11
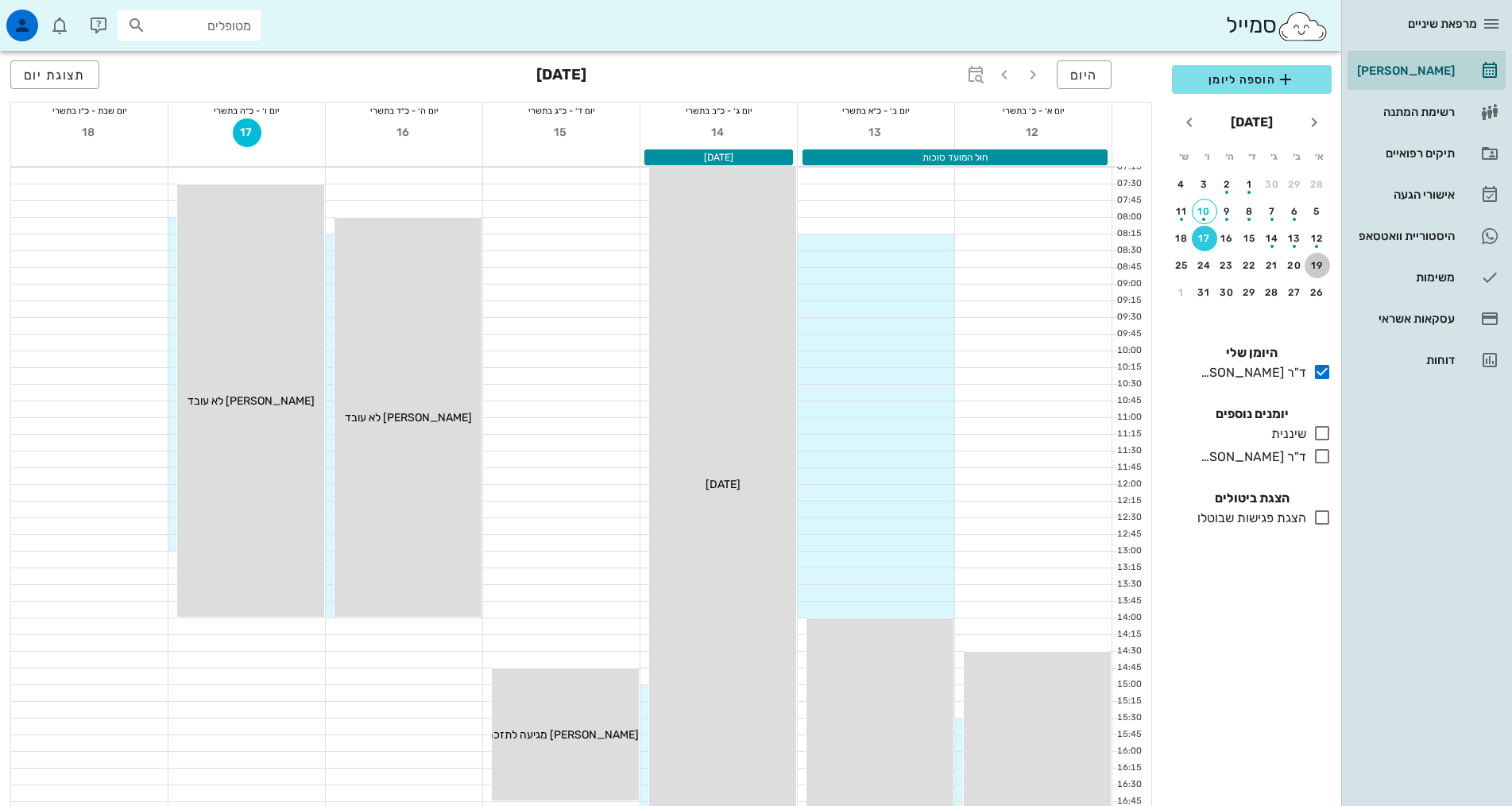
click at [1317, 267] on div "19" at bounding box center [1317, 265] width 25 height 11
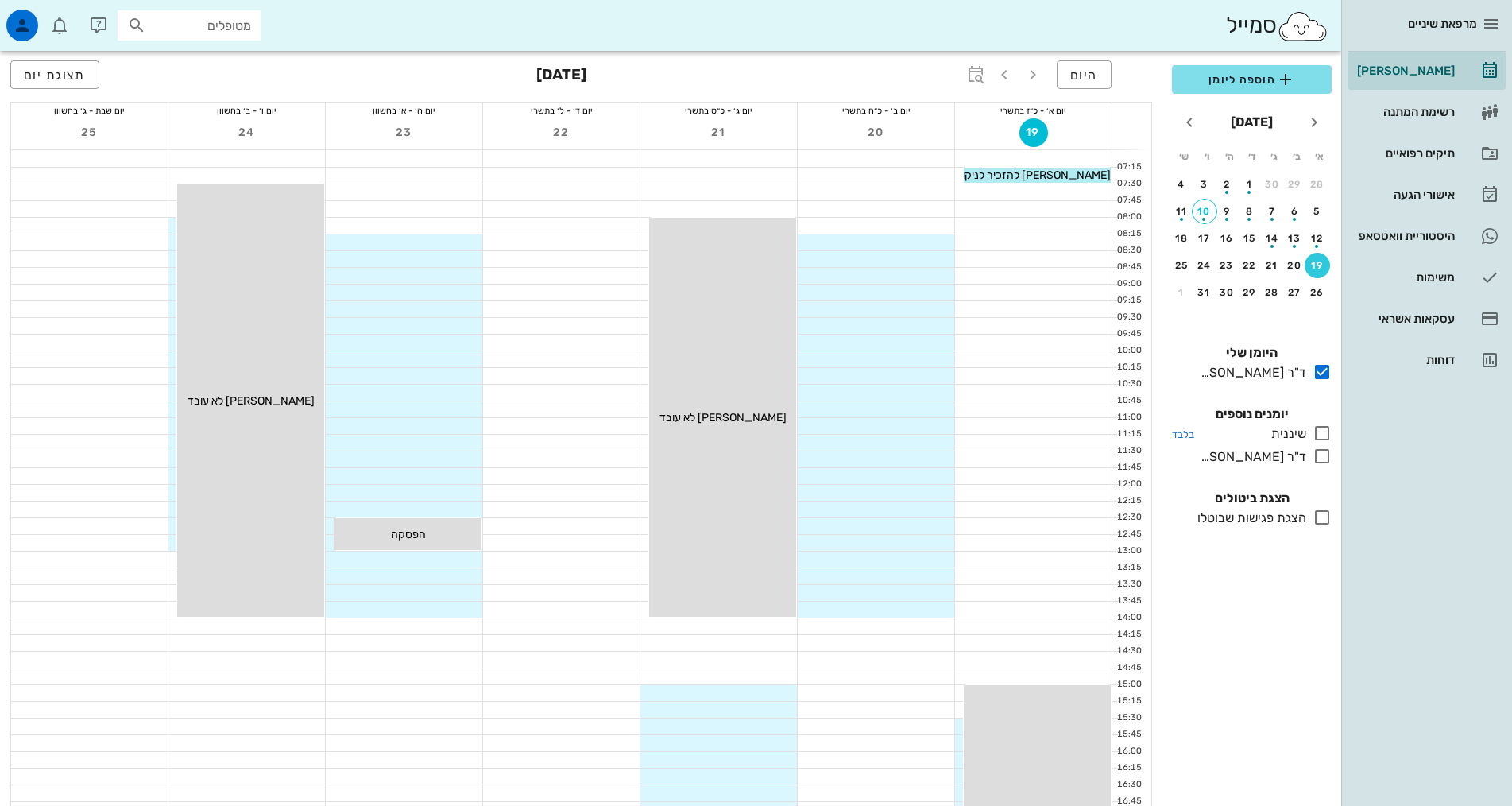
click at [1324, 434] on icon at bounding box center [1322, 433] width 19 height 19
